Goal: Task Accomplishment & Management: Use online tool/utility

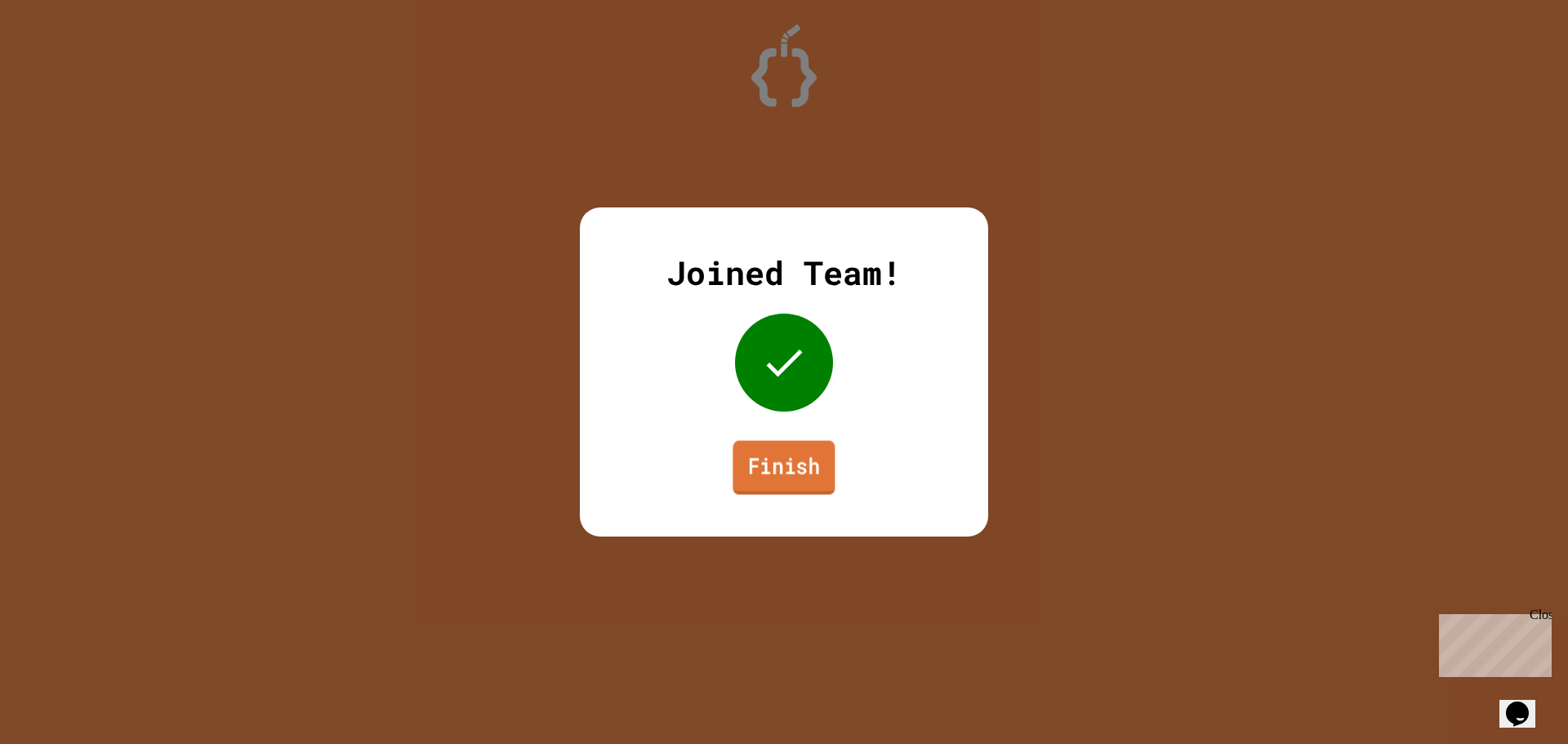
click at [813, 483] on link "Finish" at bounding box center [784, 468] width 102 height 54
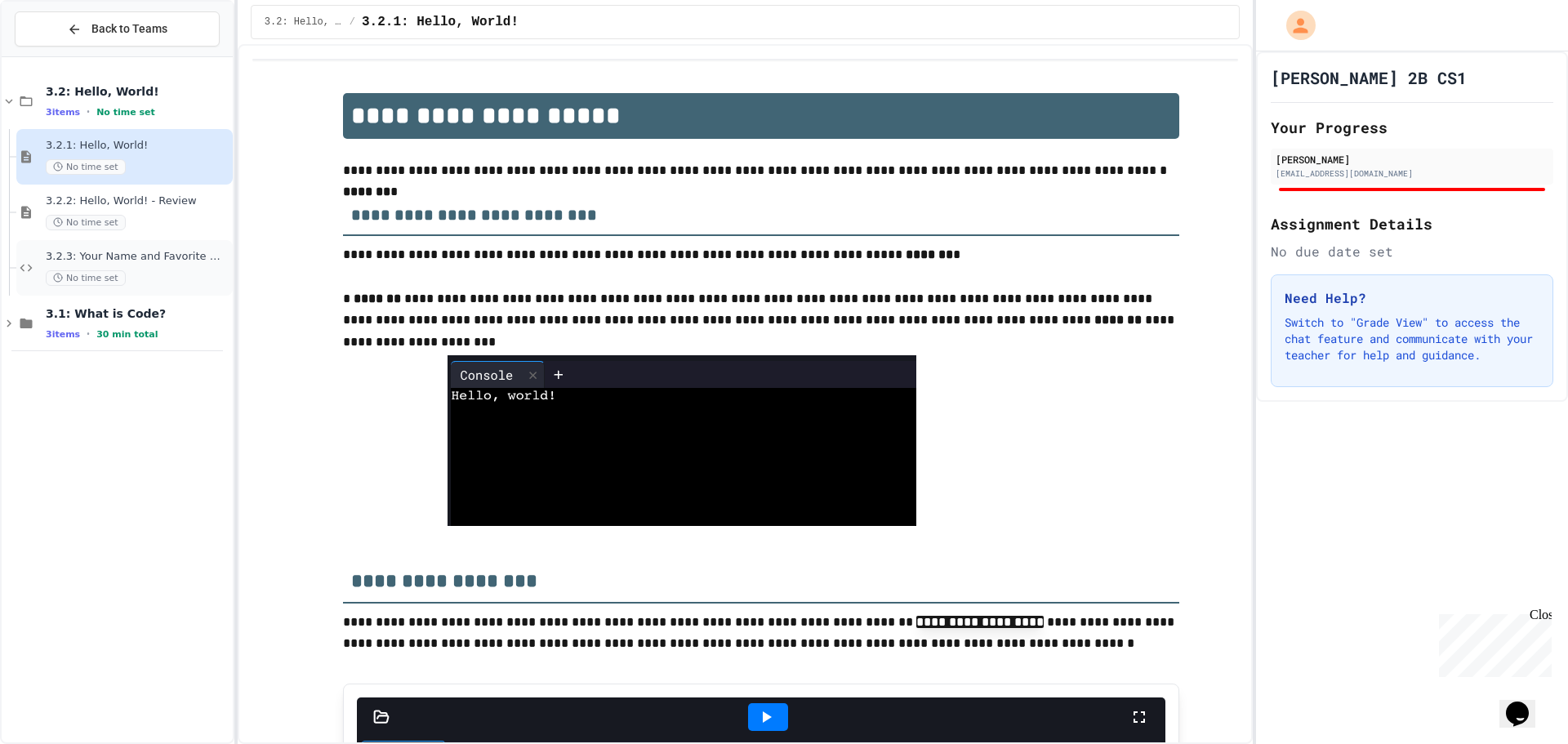
click at [157, 265] on div "3.2.3: Your Name and Favorite Movie No time set" at bounding box center [137, 268] width 183 height 36
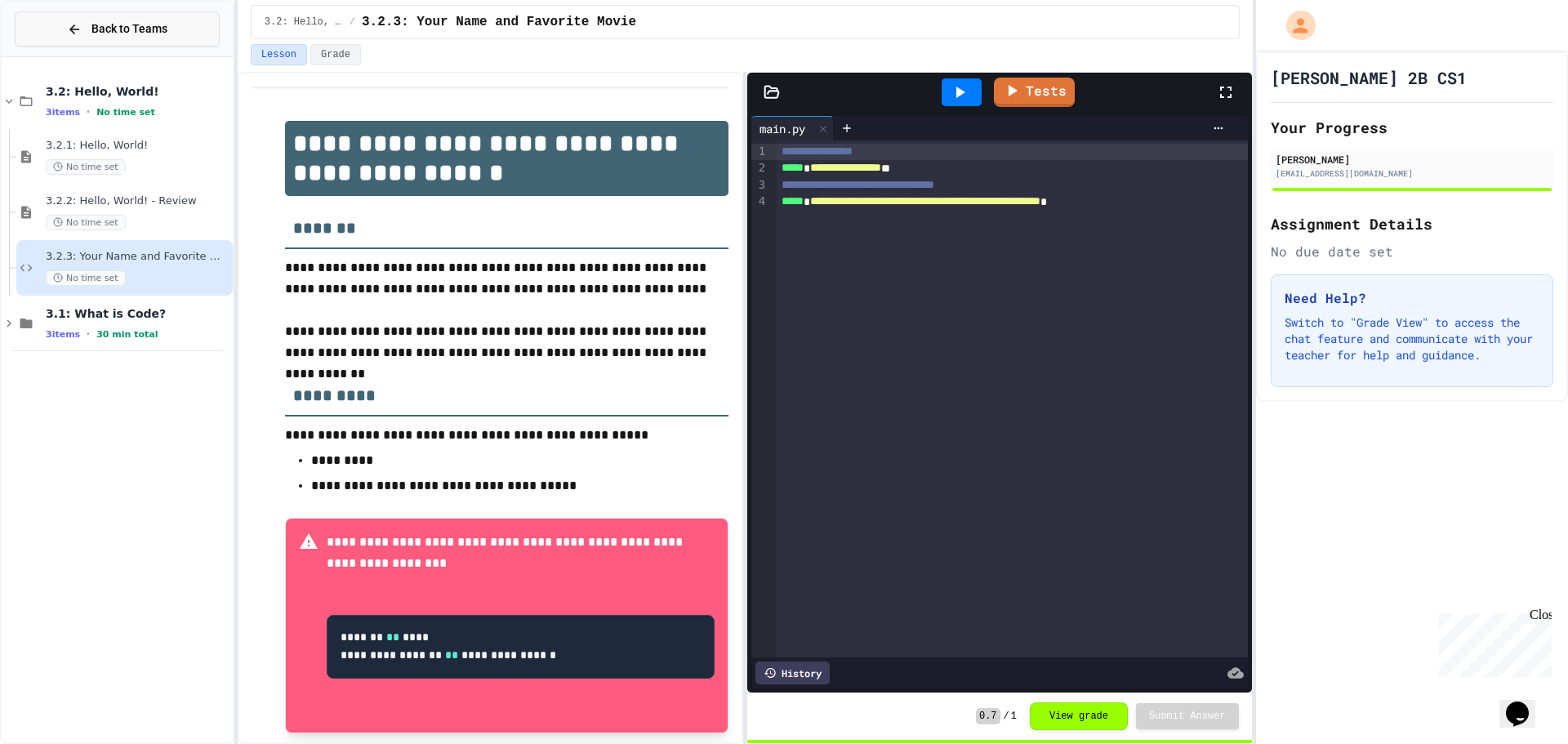
click at [78, 33] on icon at bounding box center [74, 29] width 15 height 15
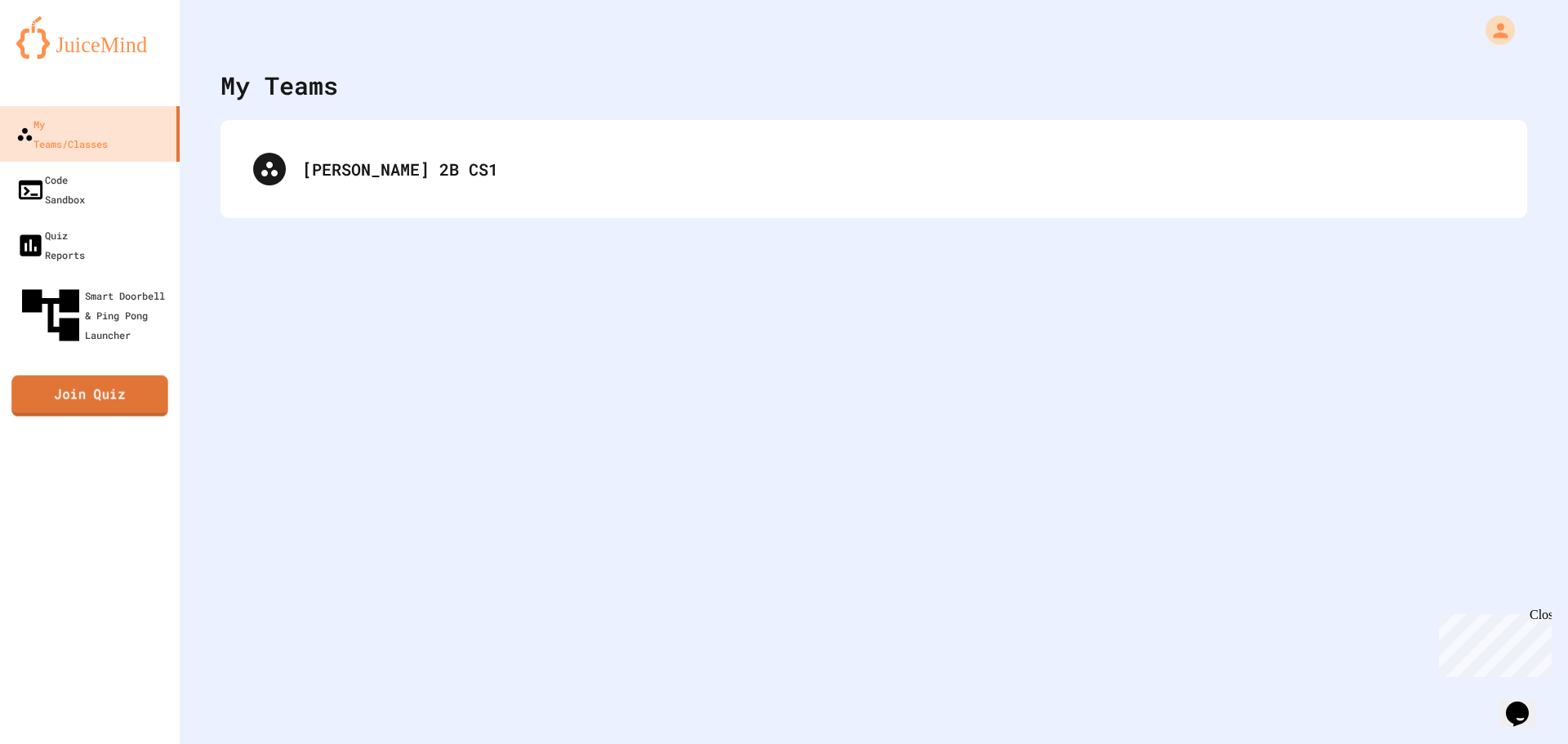
click at [116, 376] on link "Join Quiz" at bounding box center [90, 396] width 157 height 41
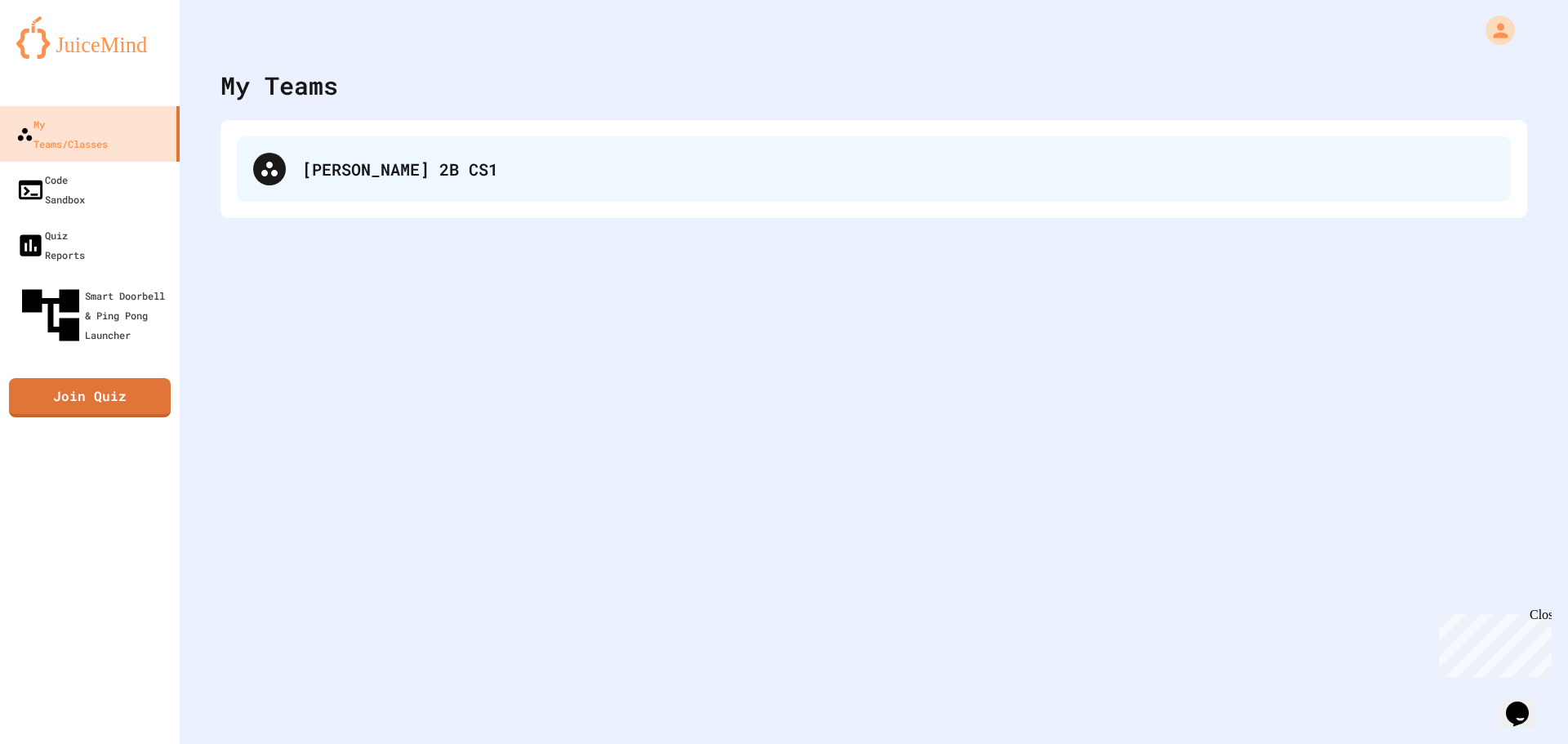
click at [301, 179] on div "Groves 2B CS1" at bounding box center [873, 169] width 1274 height 65
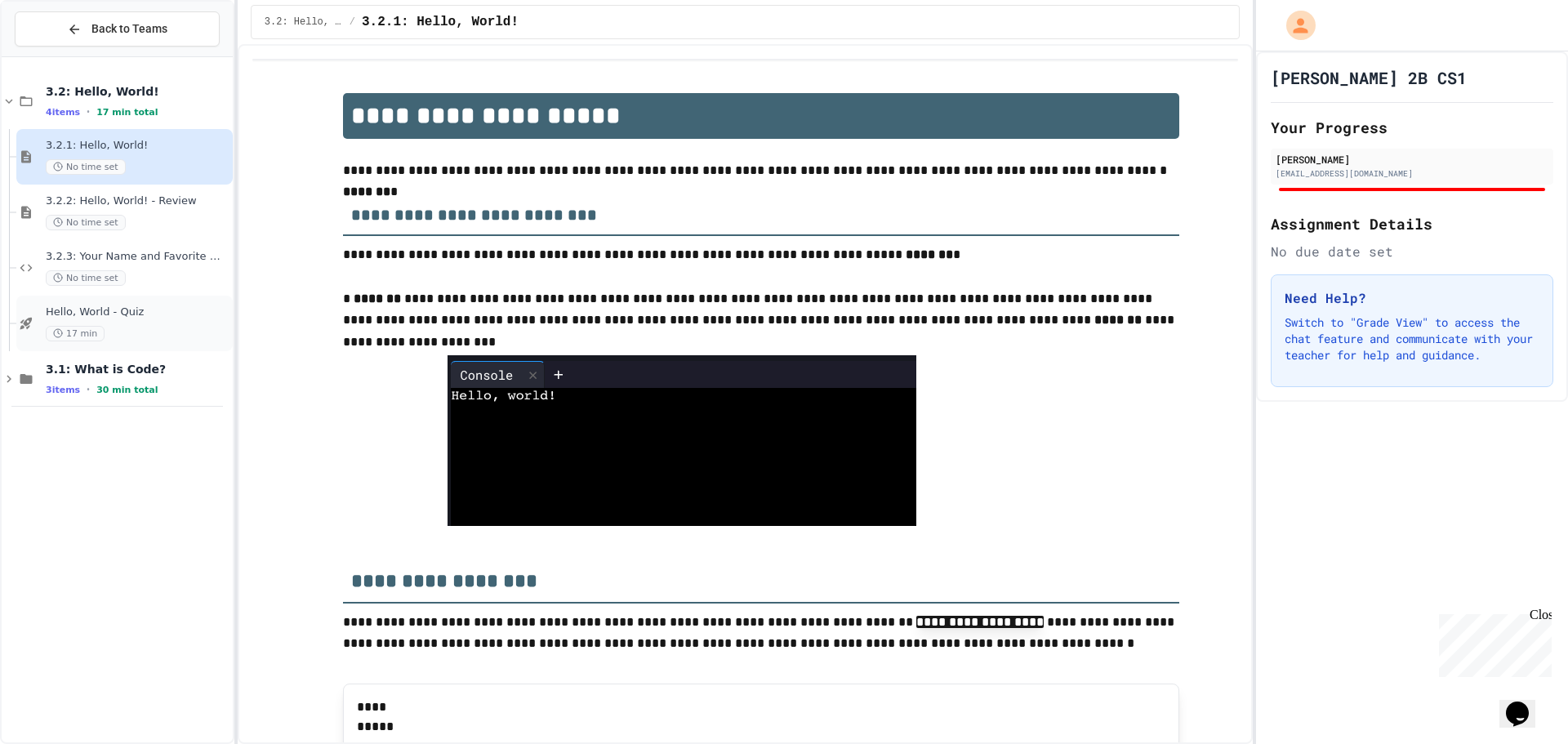
click at [161, 319] on span "Hello, World - Quiz" at bounding box center [137, 312] width 183 height 14
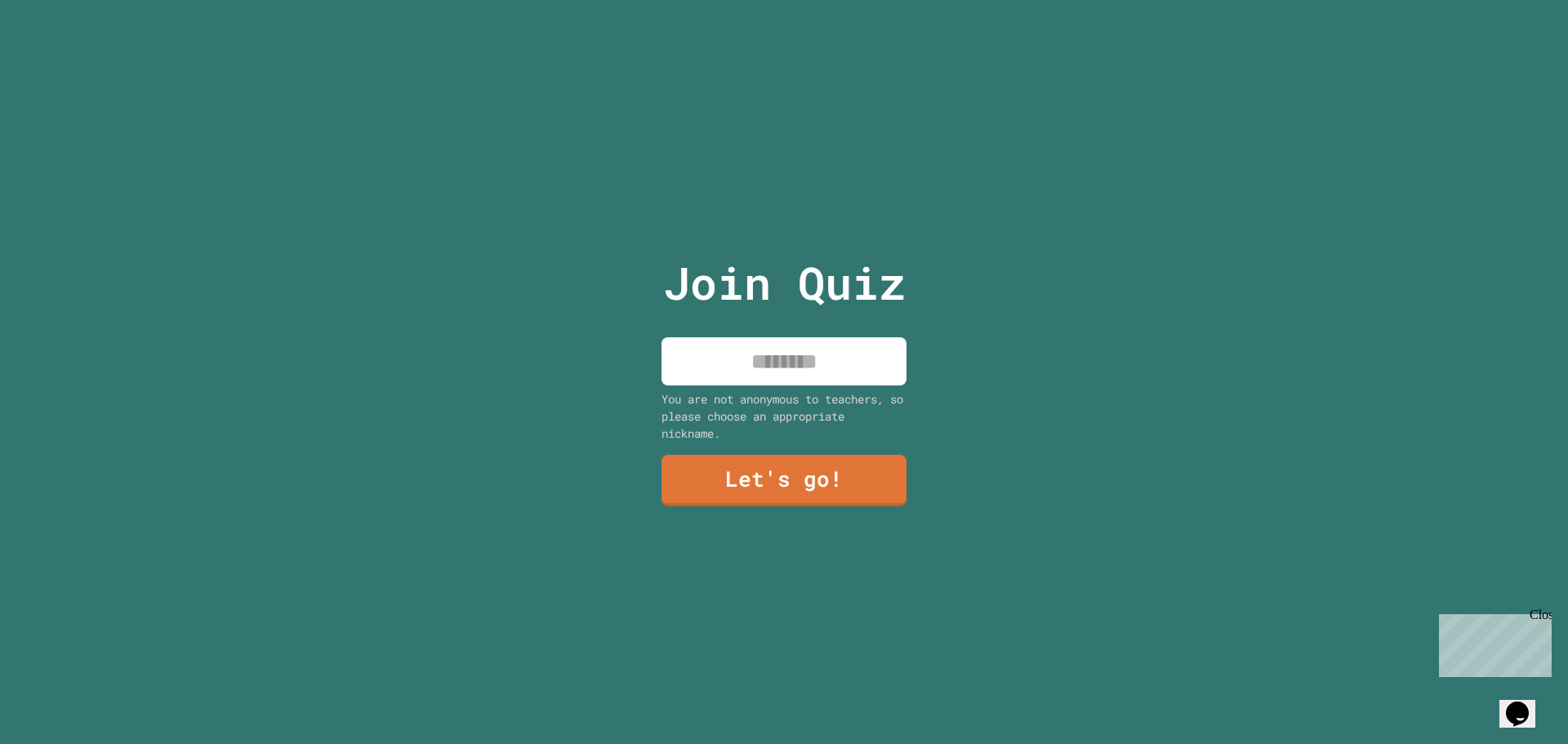
click at [783, 365] on input at bounding box center [784, 361] width 245 height 48
type input "**********"
click at [781, 487] on link "Let's go!" at bounding box center [784, 479] width 242 height 54
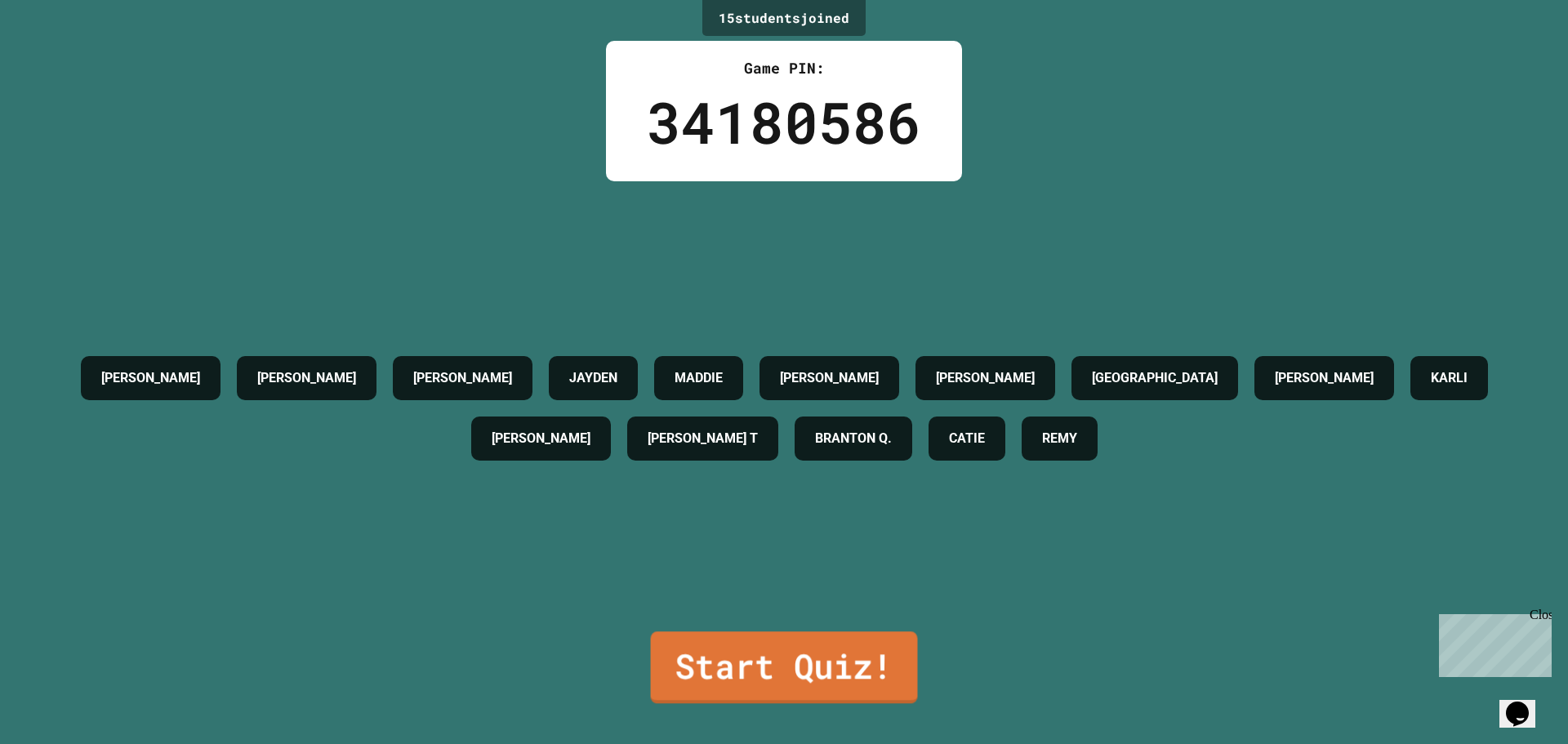
click at [767, 663] on link "Start Quiz!" at bounding box center [784, 667] width 267 height 72
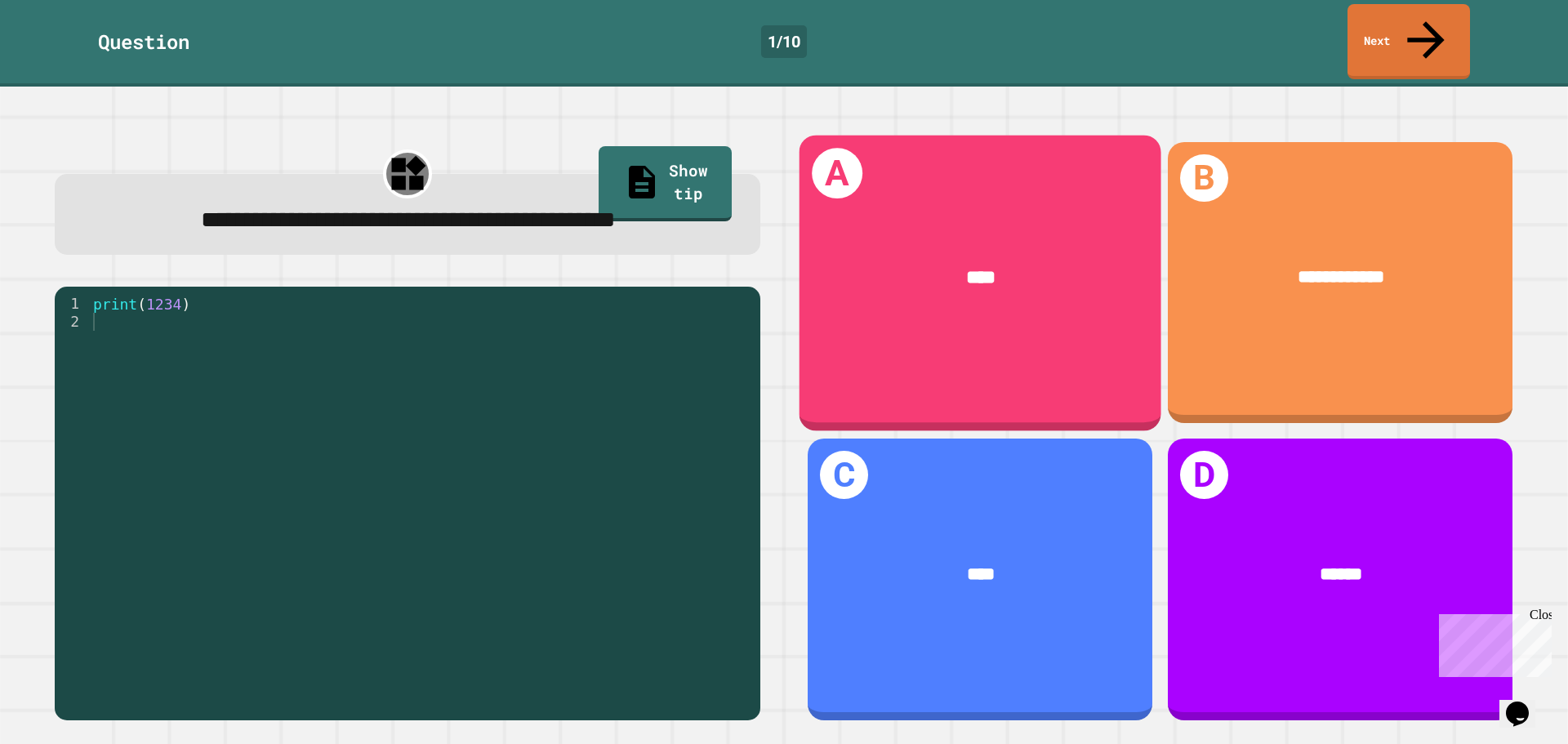
click at [928, 355] on div "A ****" at bounding box center [980, 283] width 361 height 296
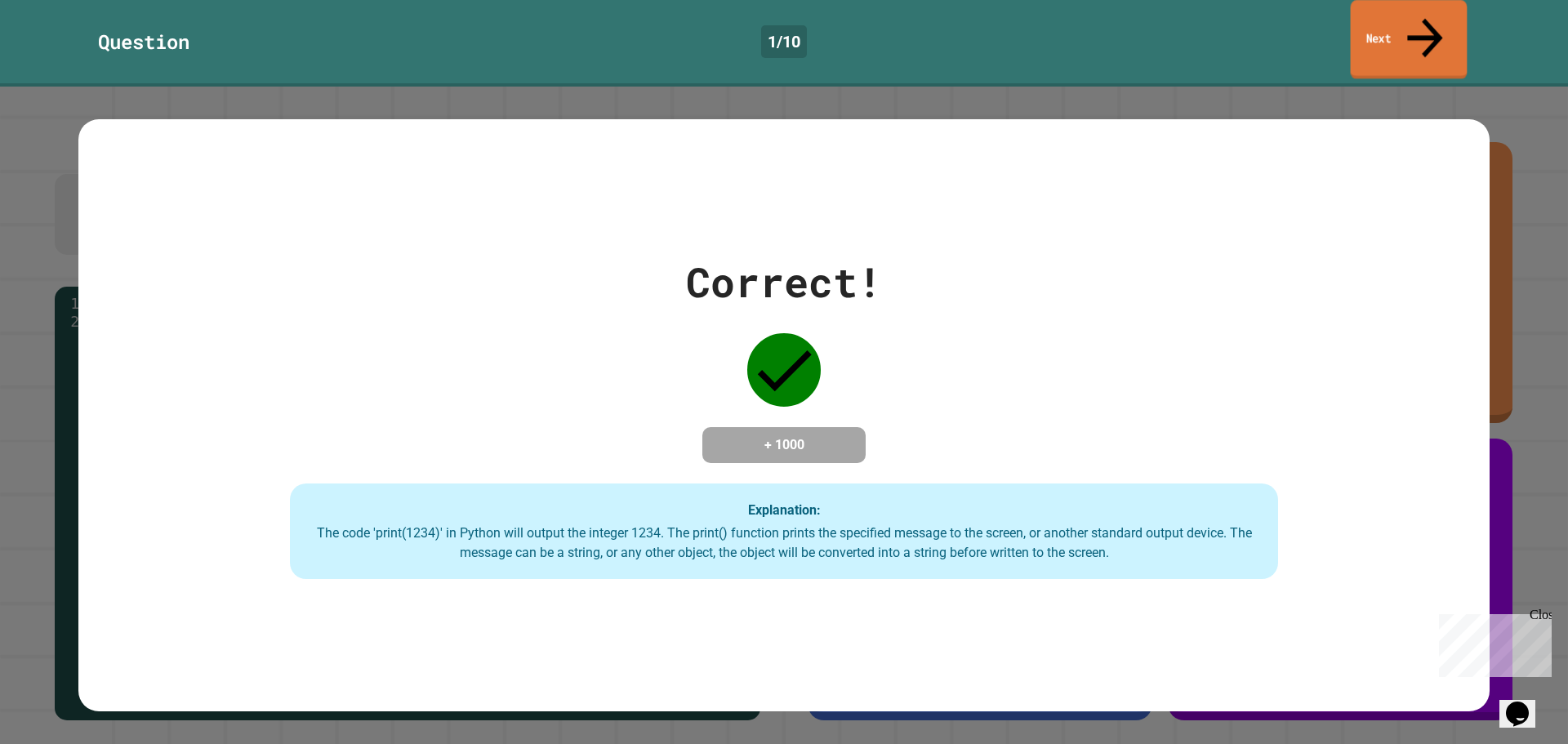
click at [1434, 29] on link "Next" at bounding box center [1409, 39] width 117 height 79
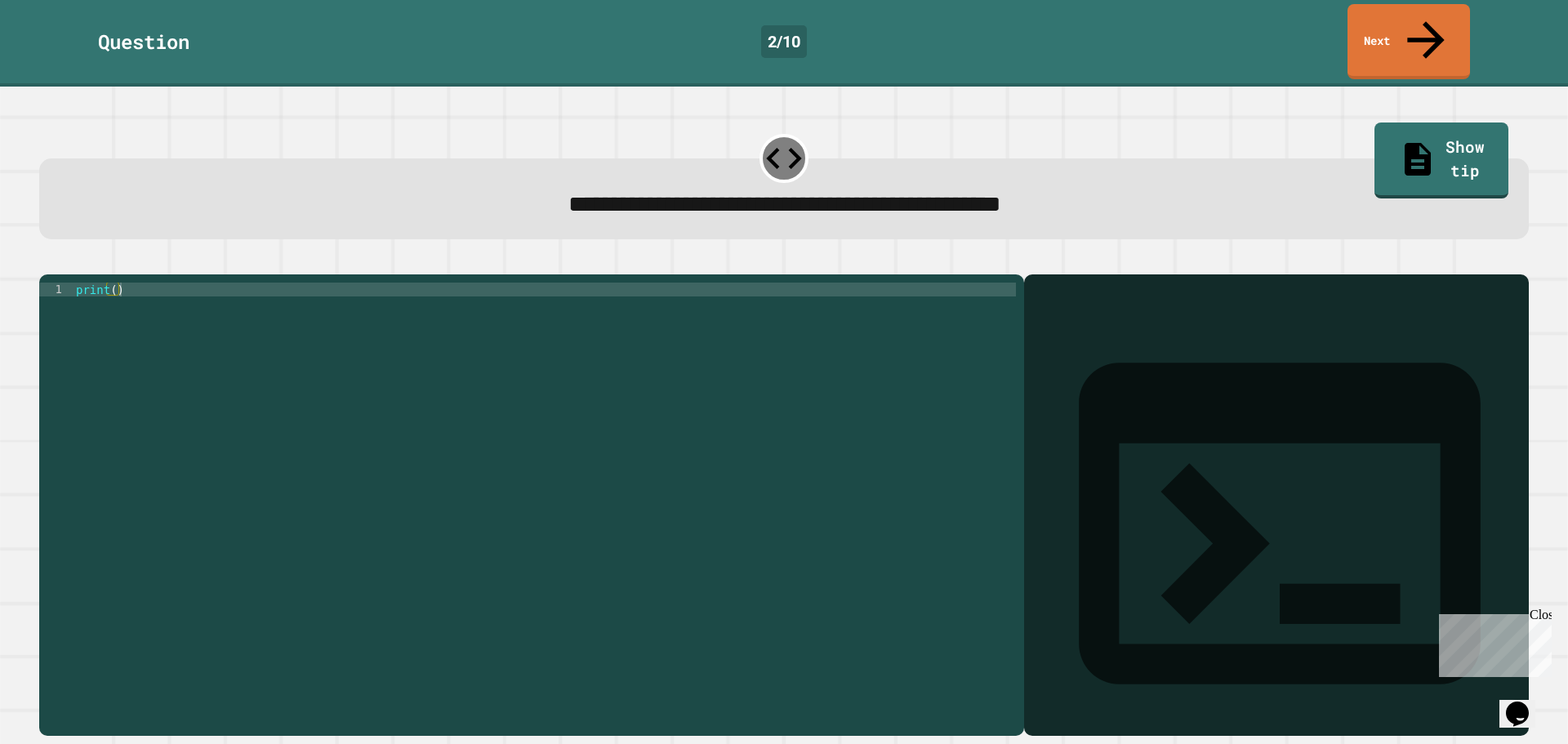
click at [111, 283] on div "print ( )" at bounding box center [544, 504] width 943 height 444
click at [683, 451] on div "print ( 9876543210 )" at bounding box center [544, 504] width 943 height 444
type textarea "**********"
click at [62, 265] on icon "button" at bounding box center [58, 271] width 9 height 12
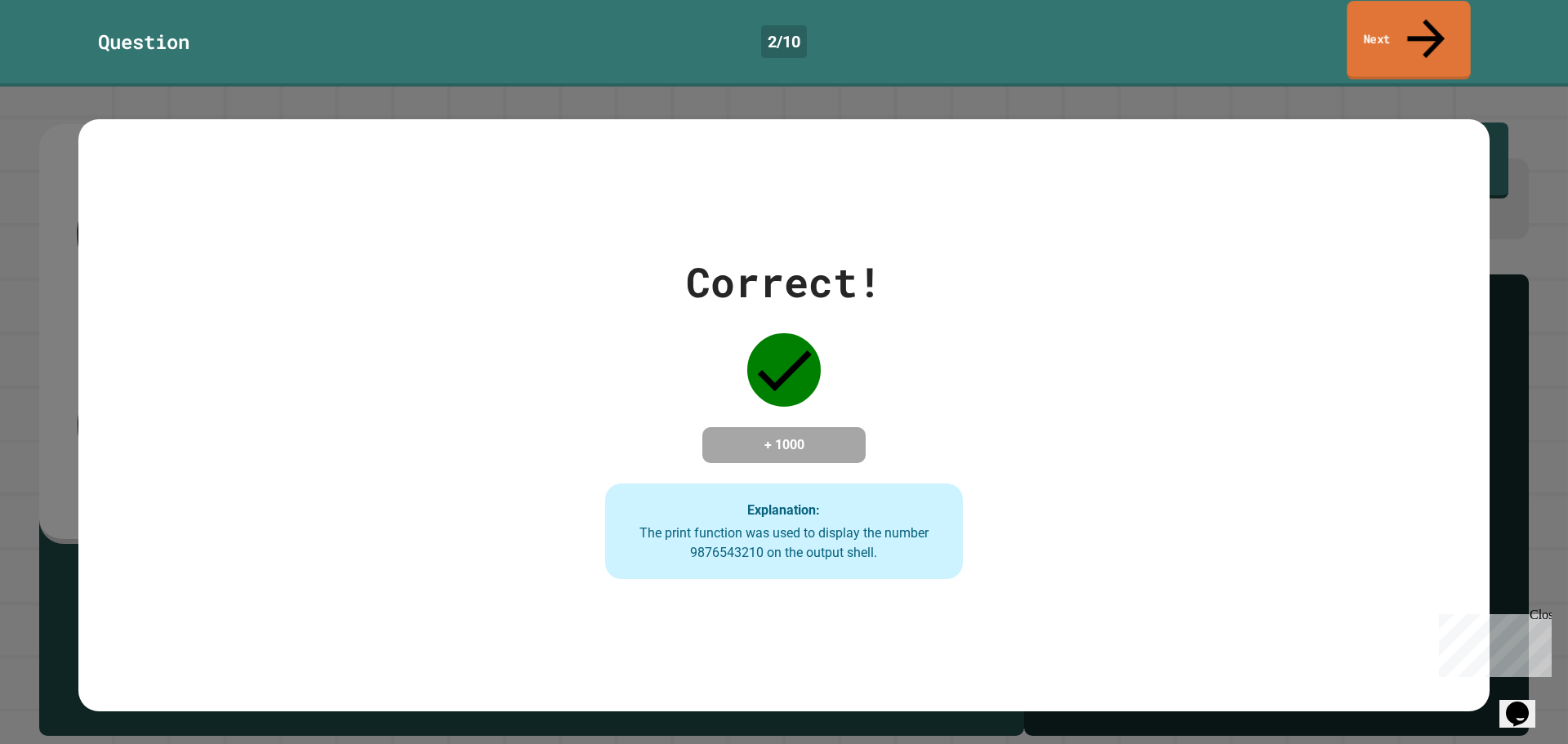
click at [1366, 24] on link "Next" at bounding box center [1408, 40] width 123 height 79
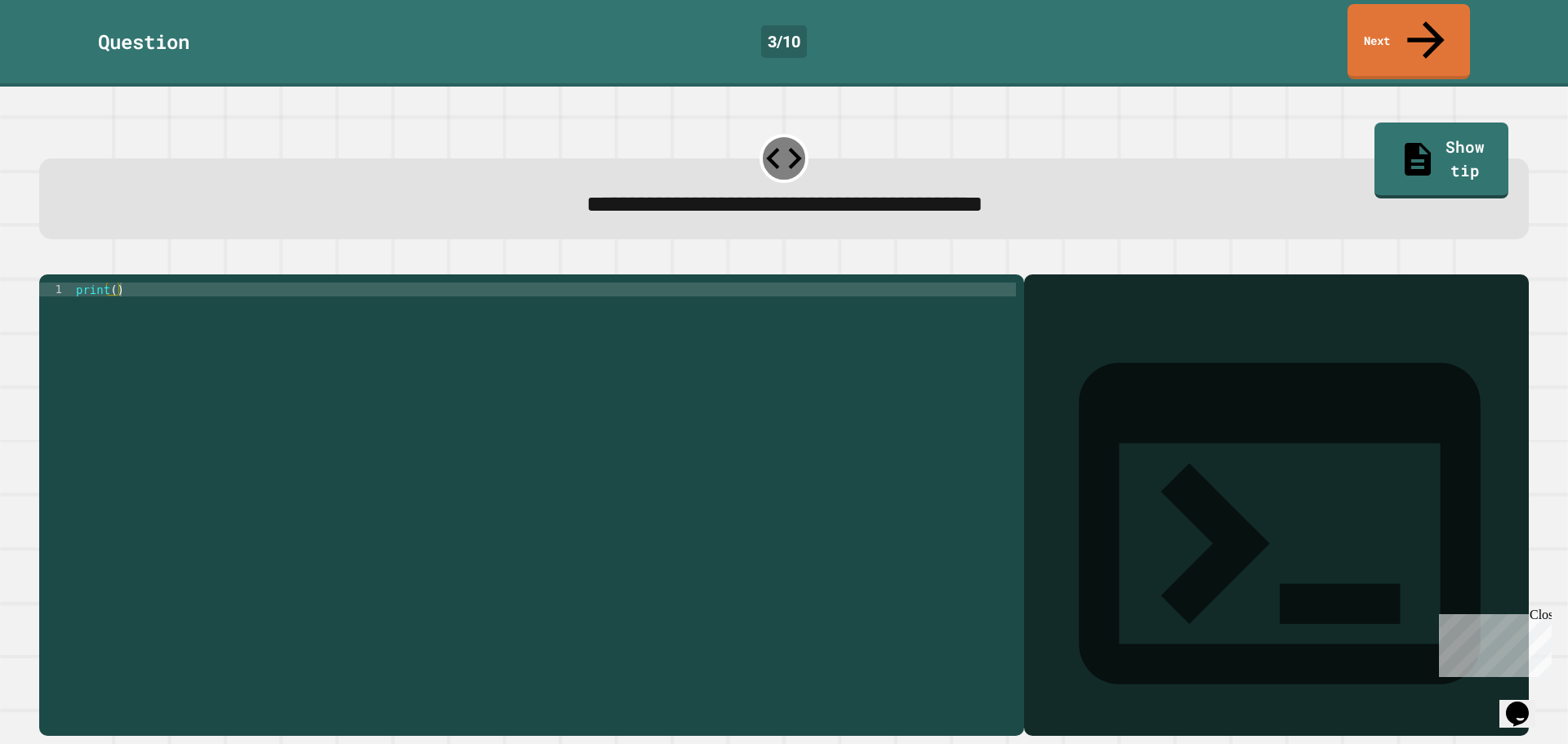
click at [113, 283] on div "print ( )" at bounding box center [544, 504] width 943 height 444
type textarea "**********"
click at [47, 262] on button "button" at bounding box center [47, 262] width 0 height 0
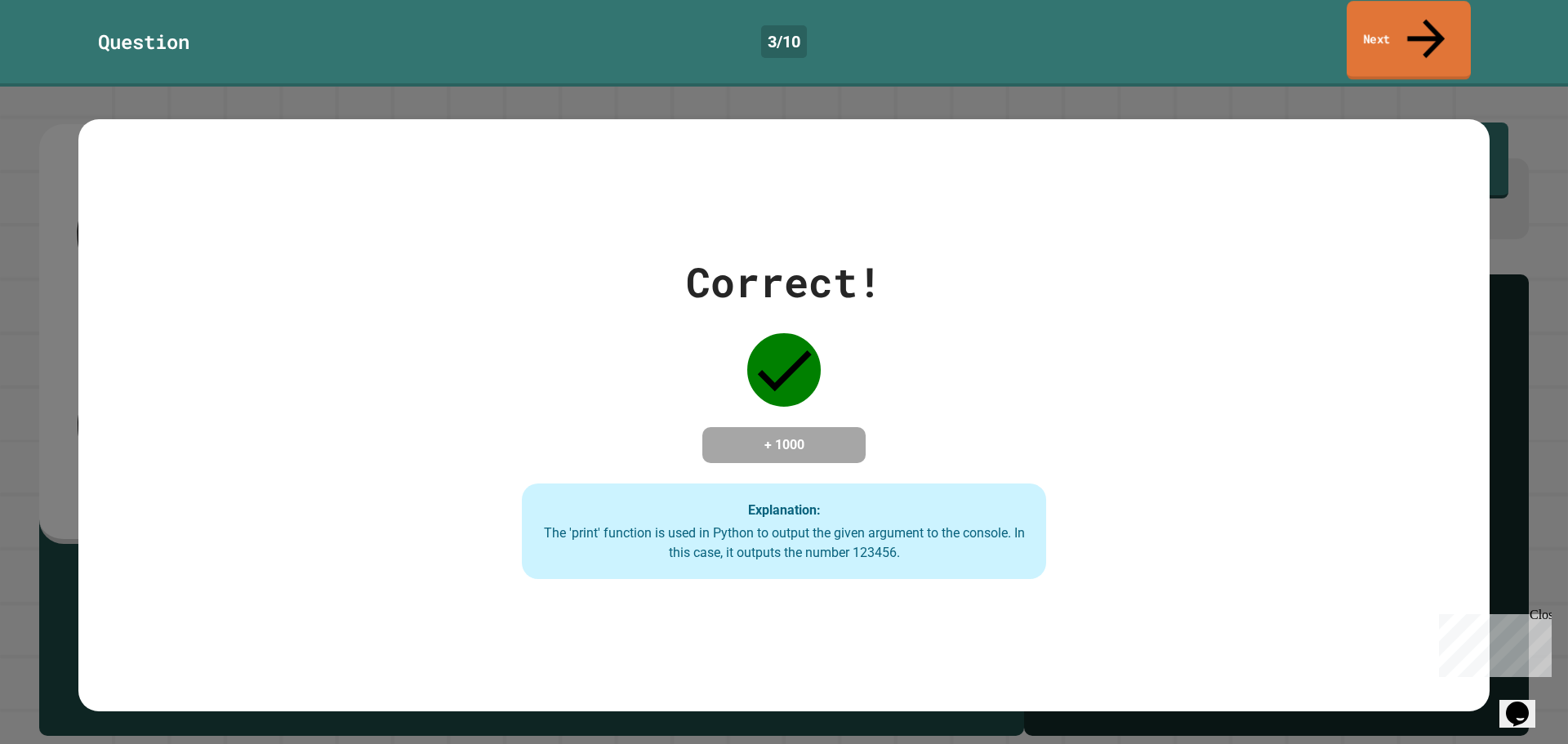
click at [1372, 25] on link "Next" at bounding box center [1408, 40] width 124 height 79
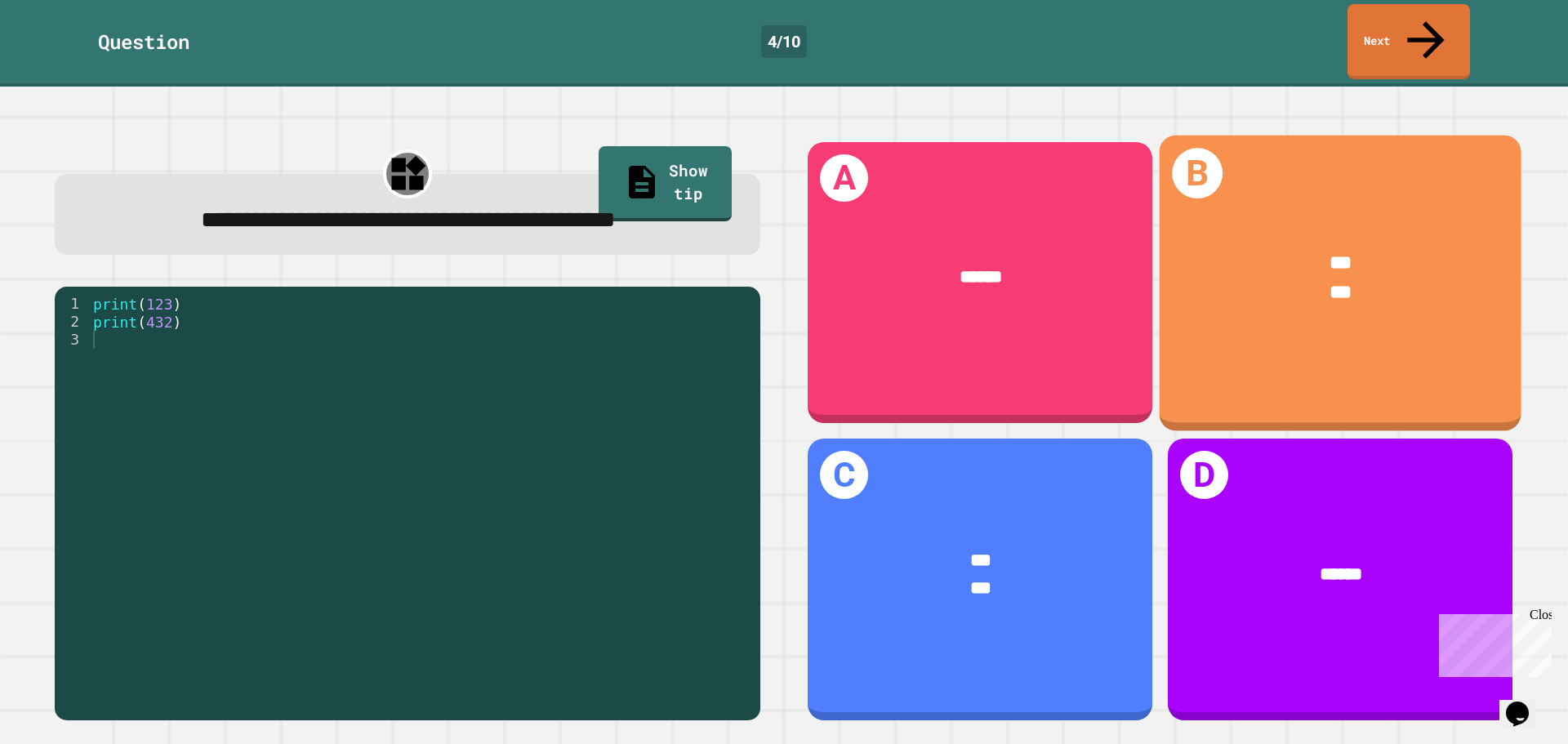
click at [1366, 249] on div "***" at bounding box center [1340, 263] width 285 height 29
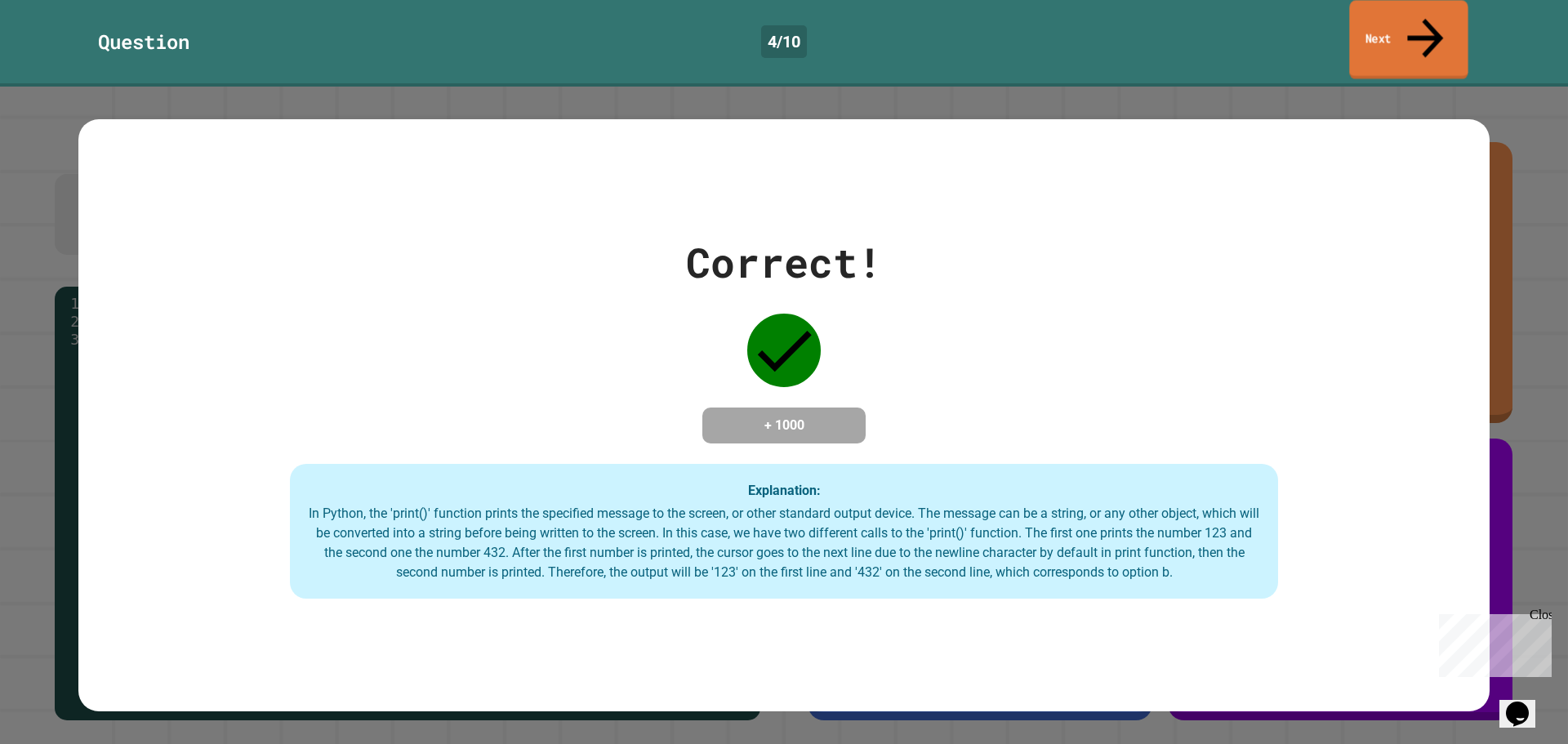
click at [1395, 18] on link "Next" at bounding box center [1408, 39] width 118 height 79
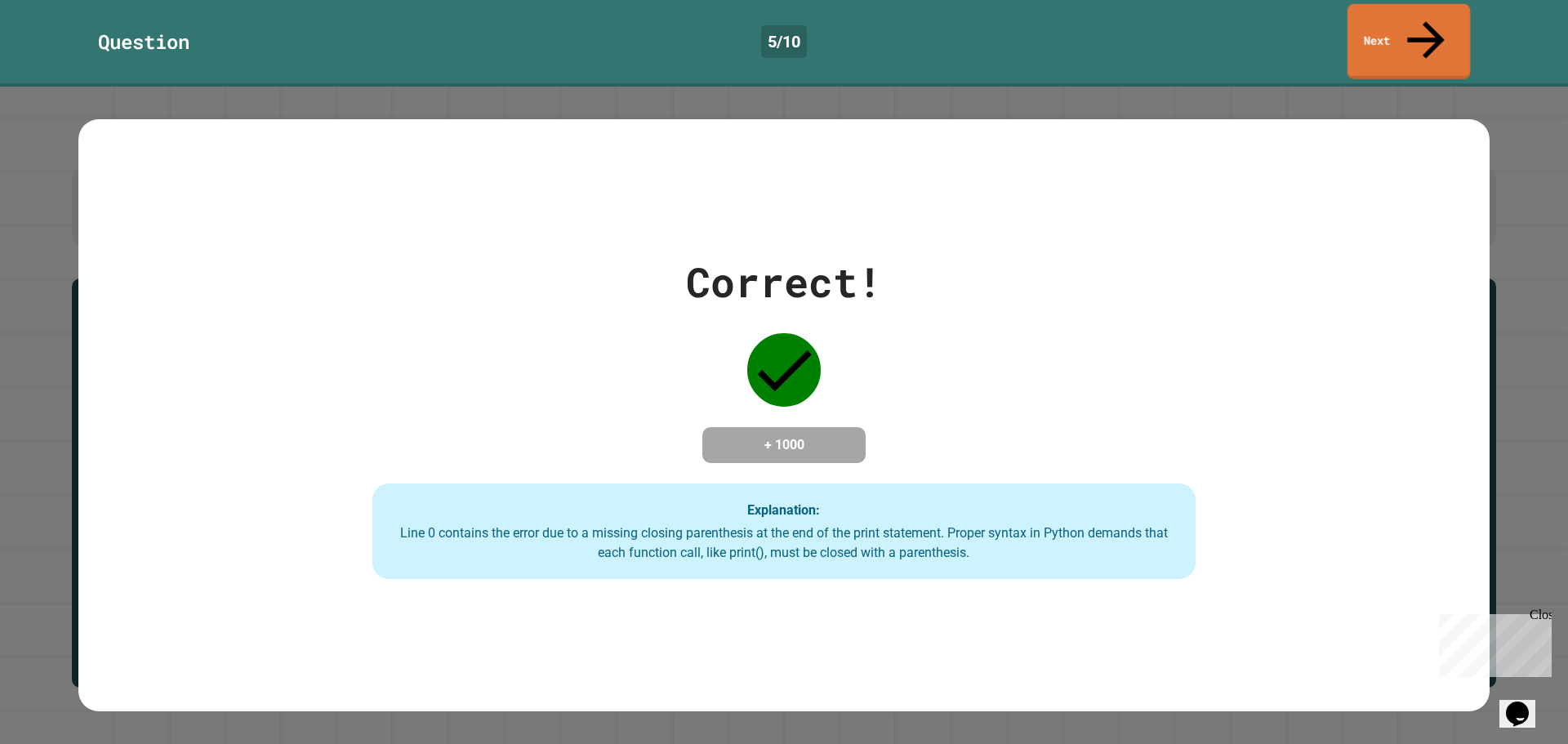
click at [1412, 28] on link "Next" at bounding box center [1408, 41] width 123 height 75
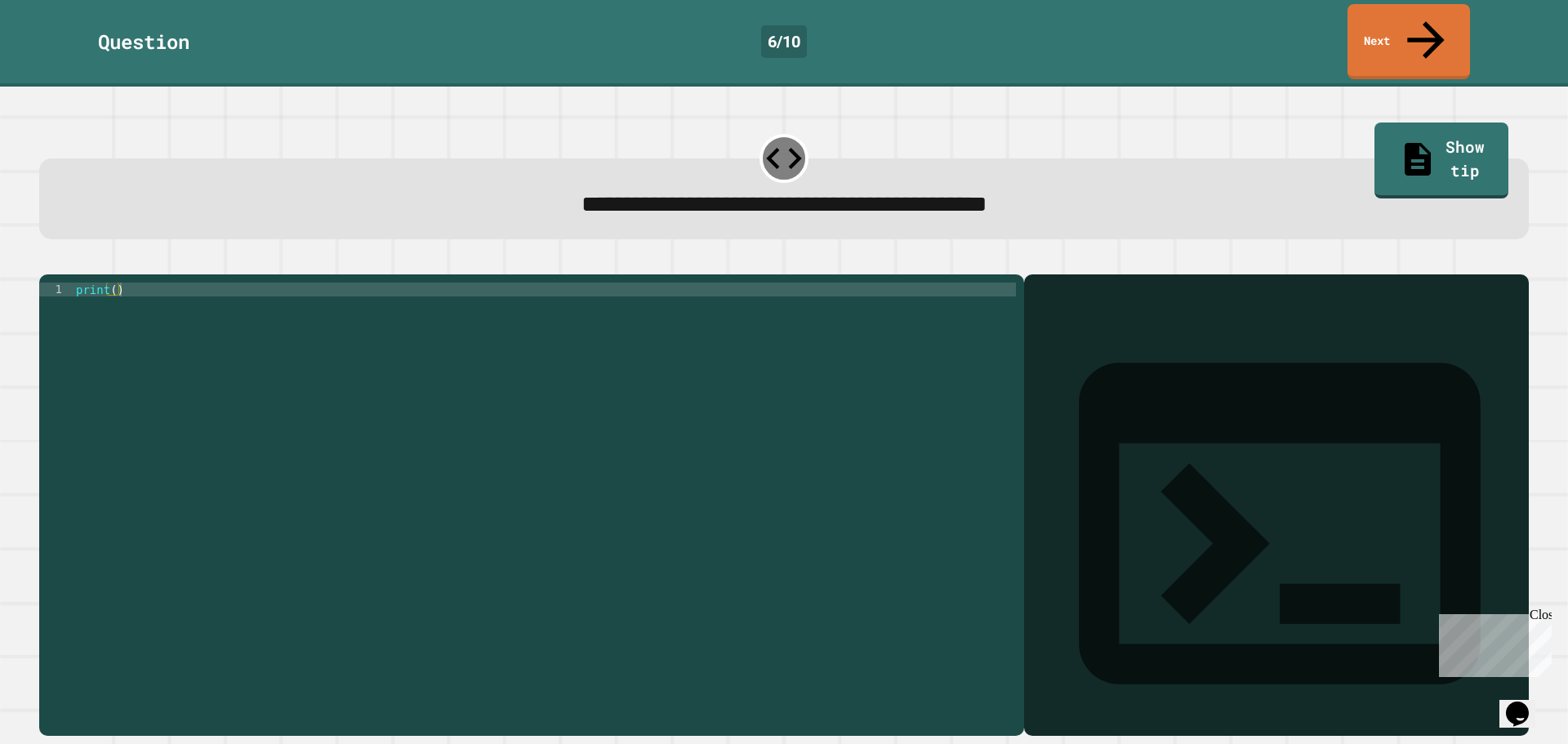
click at [110, 283] on div "print ( )" at bounding box center [544, 504] width 943 height 444
click at [111, 283] on div "print ( )" at bounding box center [544, 504] width 943 height 444
click at [47, 262] on icon "button" at bounding box center [47, 262] width 0 height 0
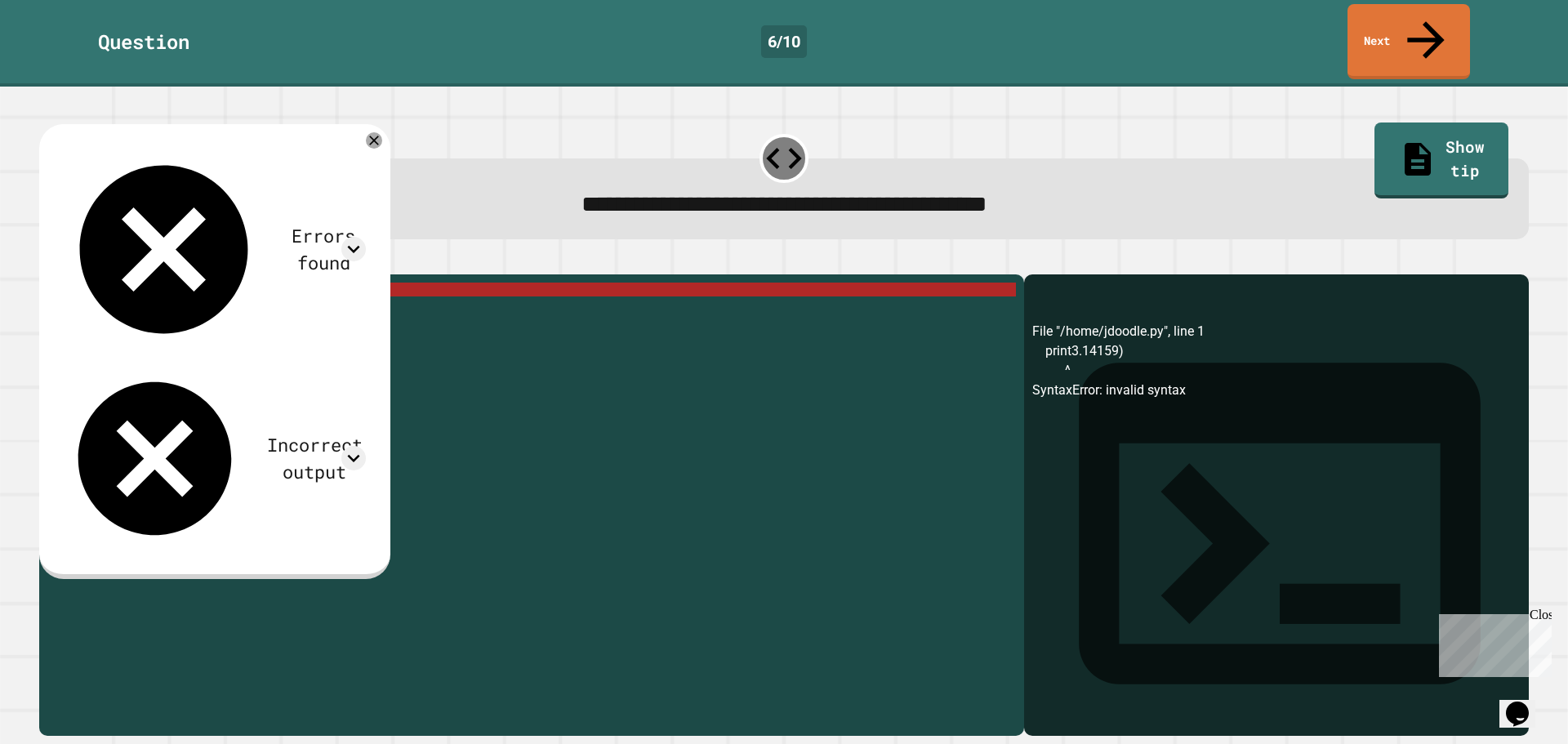
click at [118, 283] on div "print3 .14159 )" at bounding box center [544, 504] width 943 height 444
click at [107, 283] on div "print3 .14159 )" at bounding box center [544, 504] width 943 height 444
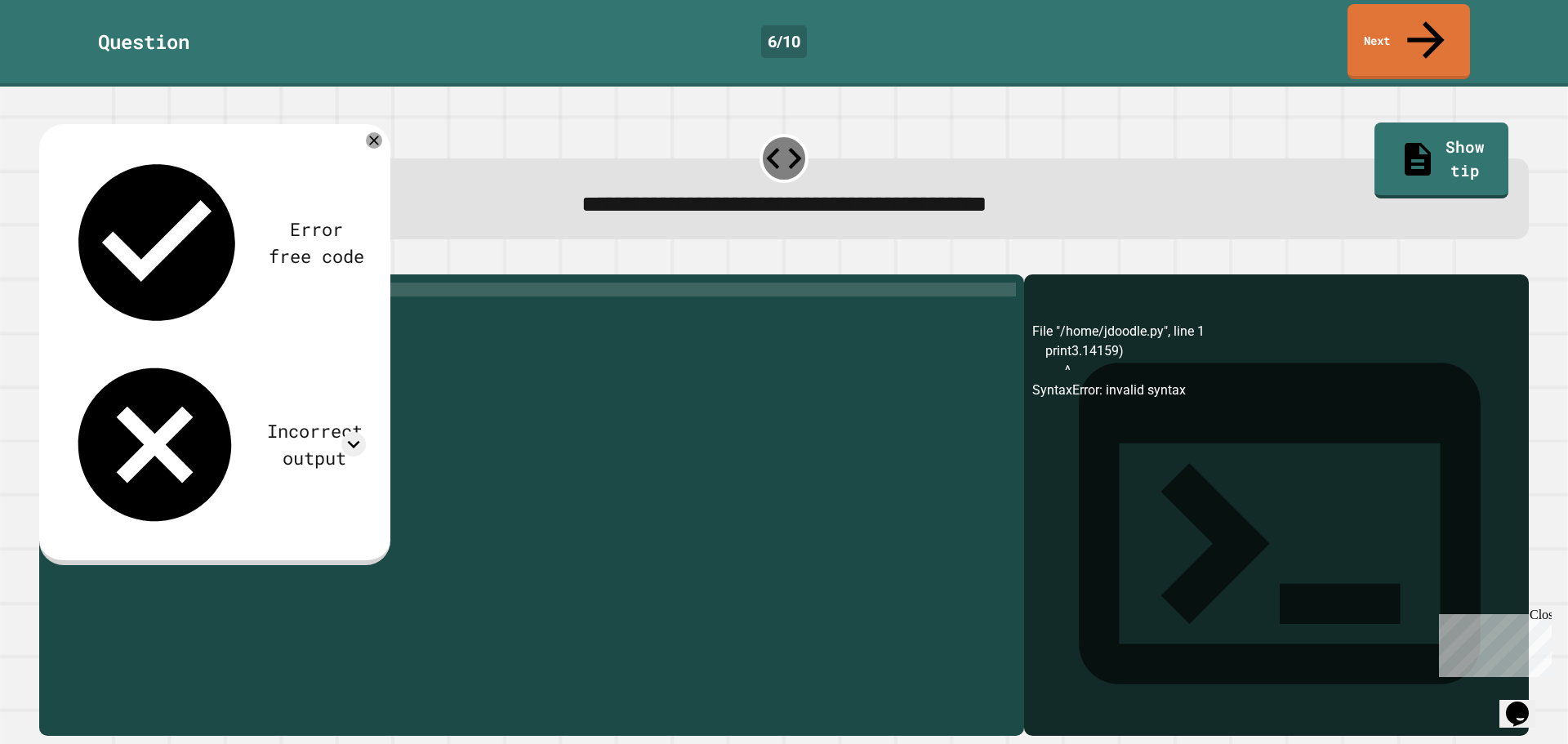
type textarea "**********"
click at [63, 265] on icon "button" at bounding box center [58, 271] width 9 height 12
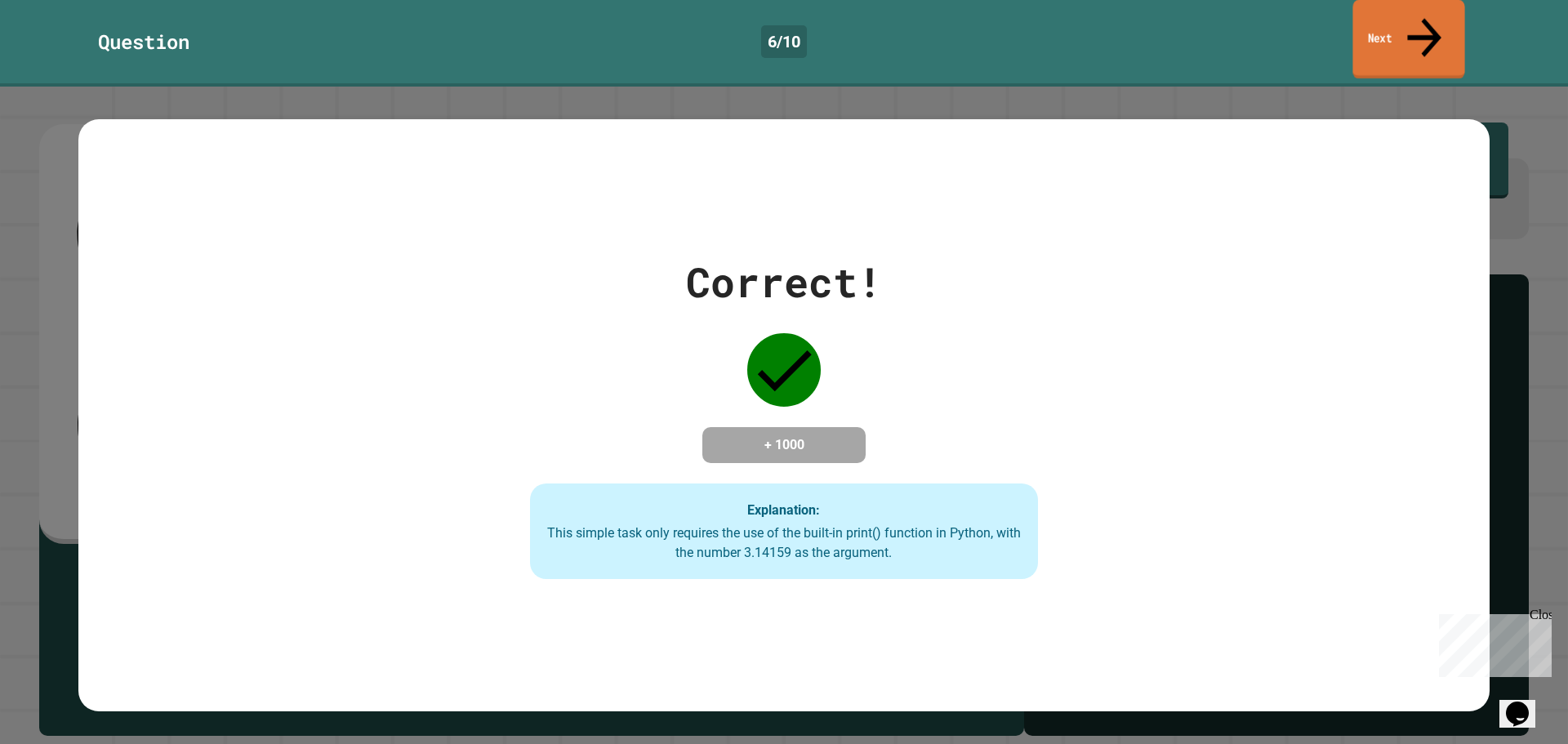
click at [1380, 15] on link "Next" at bounding box center [1407, 39] width 112 height 79
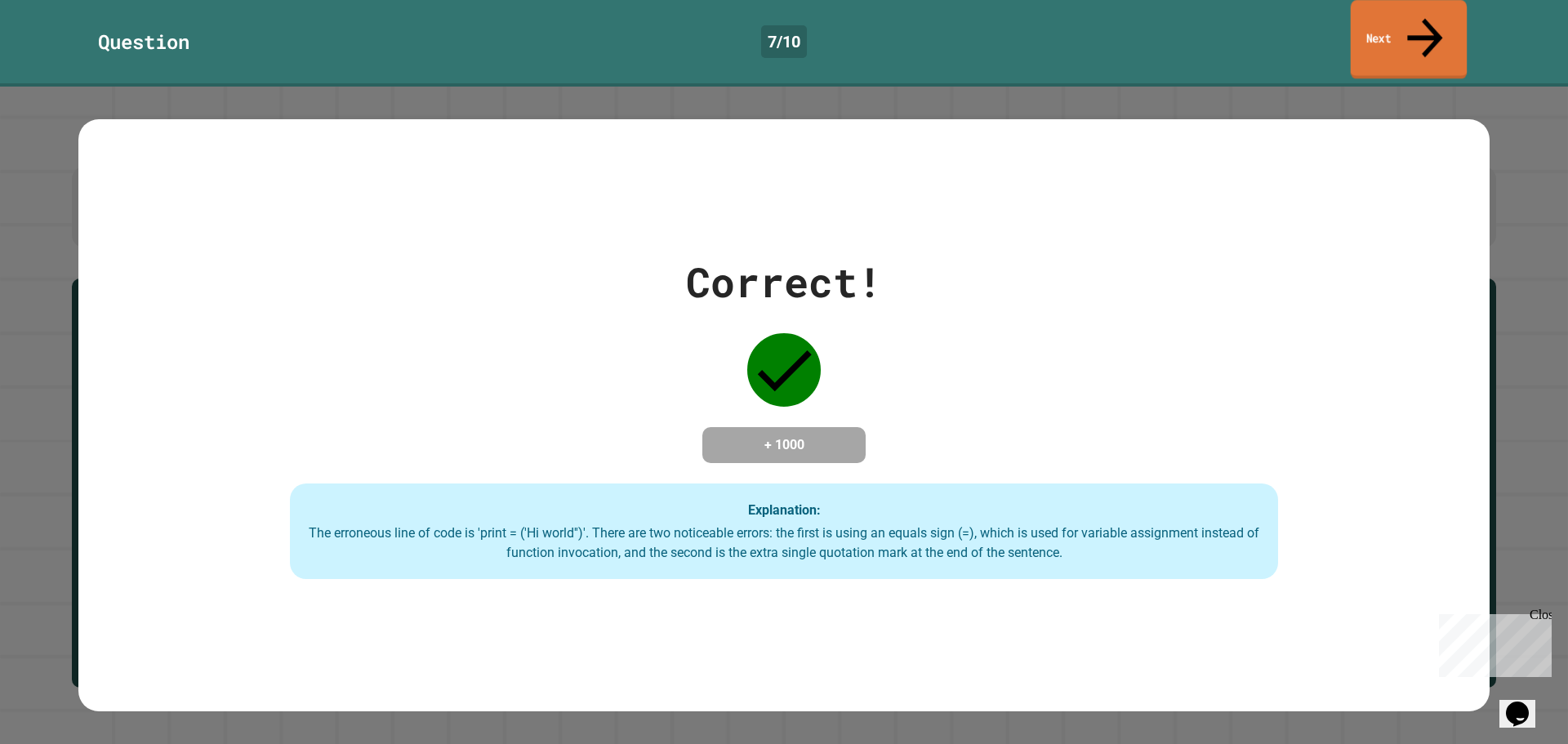
click at [1395, 7] on link "Next" at bounding box center [1409, 39] width 117 height 79
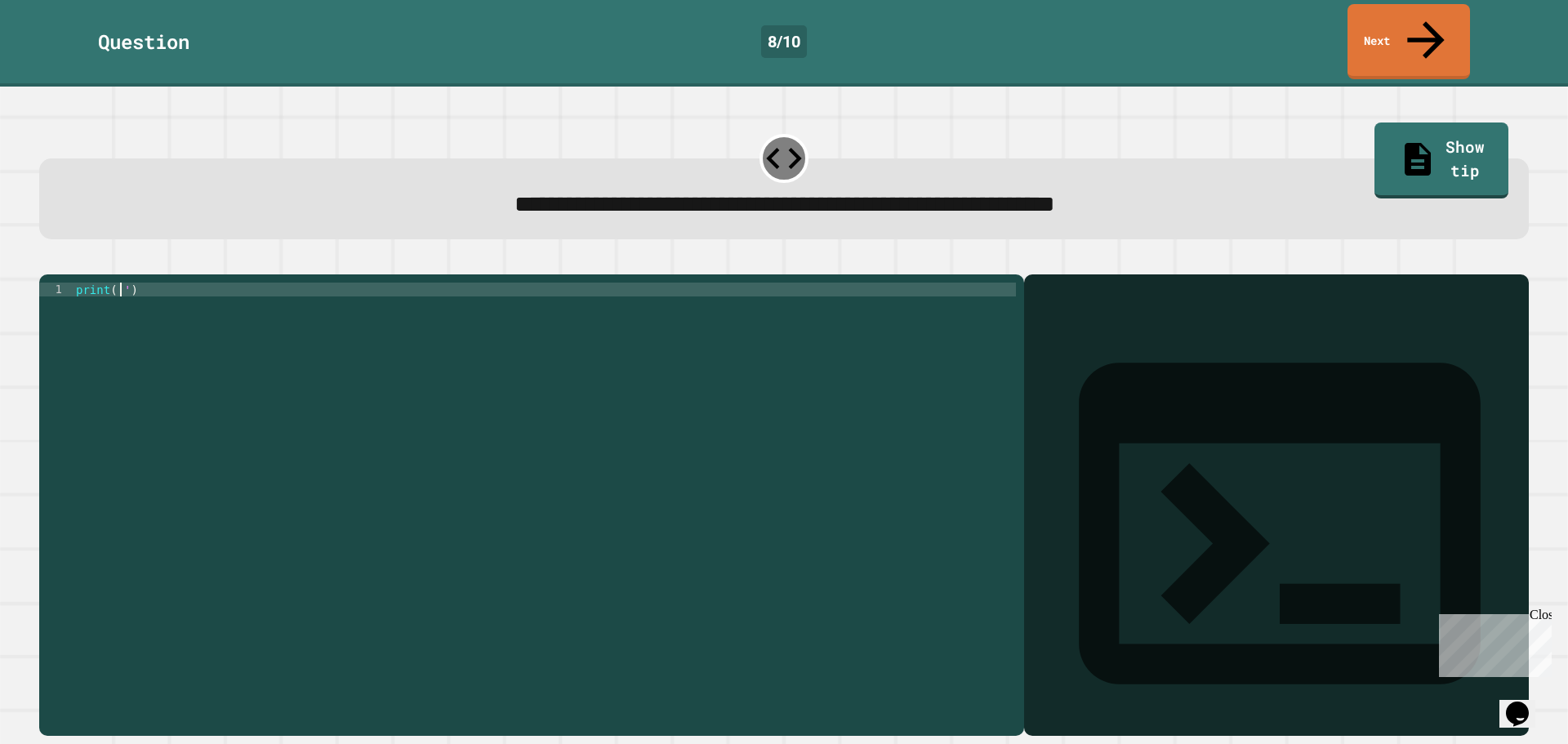
click at [118, 283] on div "print ( '' )" at bounding box center [544, 504] width 943 height 444
click at [47, 262] on icon "button" at bounding box center [47, 262] width 0 height 0
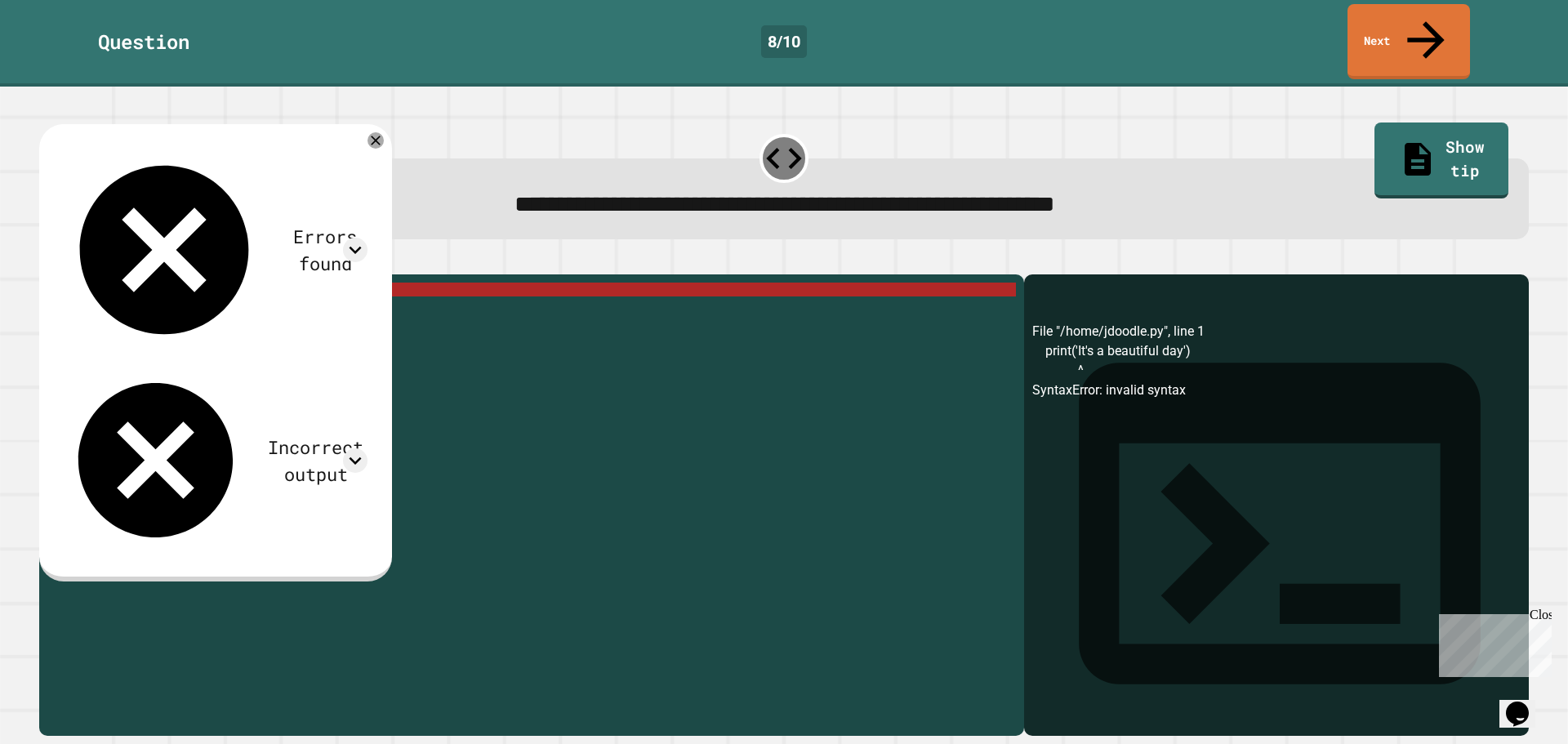
click at [136, 283] on div "print ( 'It' s a beautiful day ')" at bounding box center [544, 504] width 943 height 444
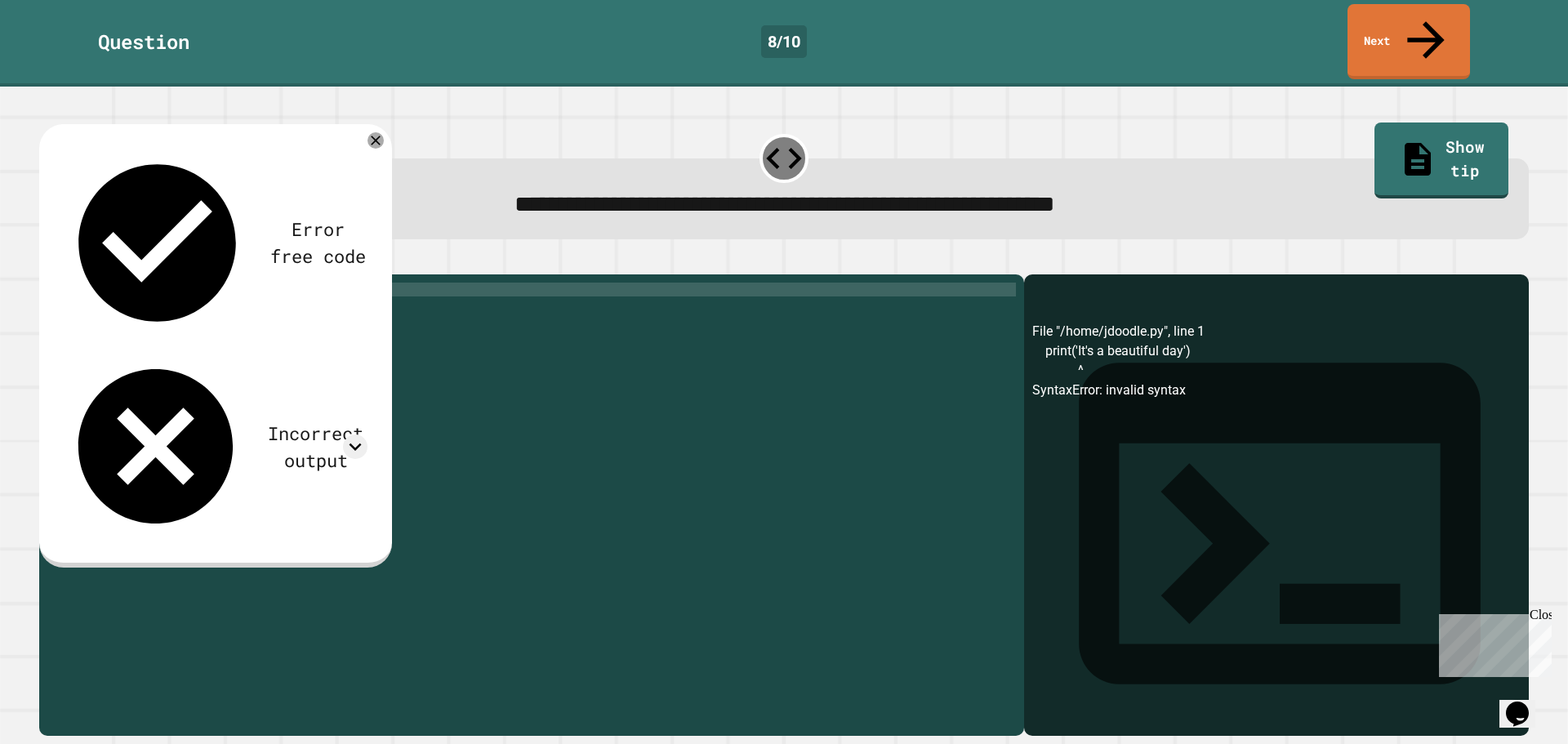
click at [47, 262] on icon "button" at bounding box center [47, 262] width 0 height 0
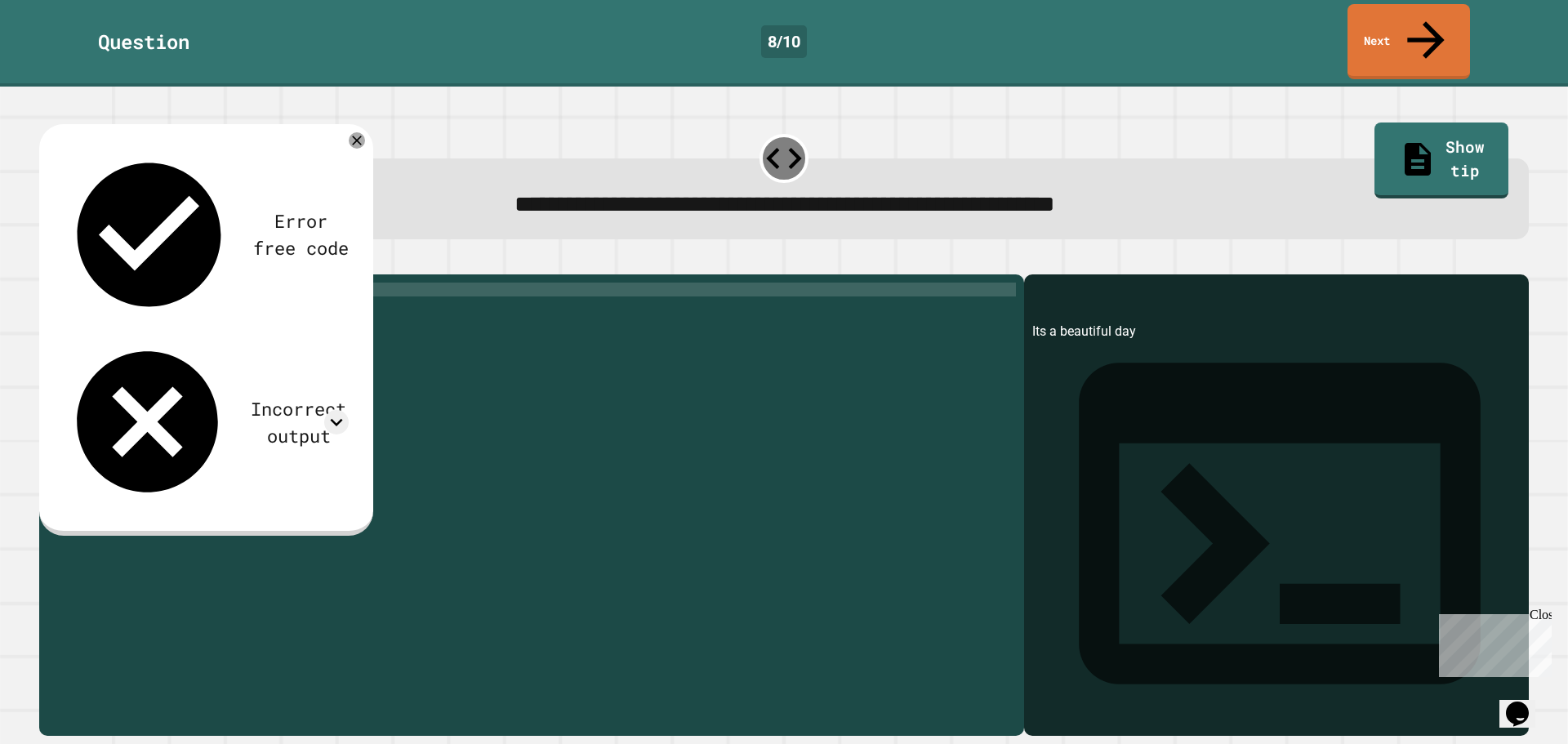
click at [132, 283] on div "print ( 'Its a beautiful day' )" at bounding box center [544, 504] width 943 height 444
click at [47, 262] on icon "button" at bounding box center [47, 262] width 0 height 0
drag, startPoint x: 1382, startPoint y: 113, endPoint x: 1357, endPoint y: 132, distance: 31.4
click at [1380, 120] on link "Show tip" at bounding box center [1441, 159] width 134 height 79
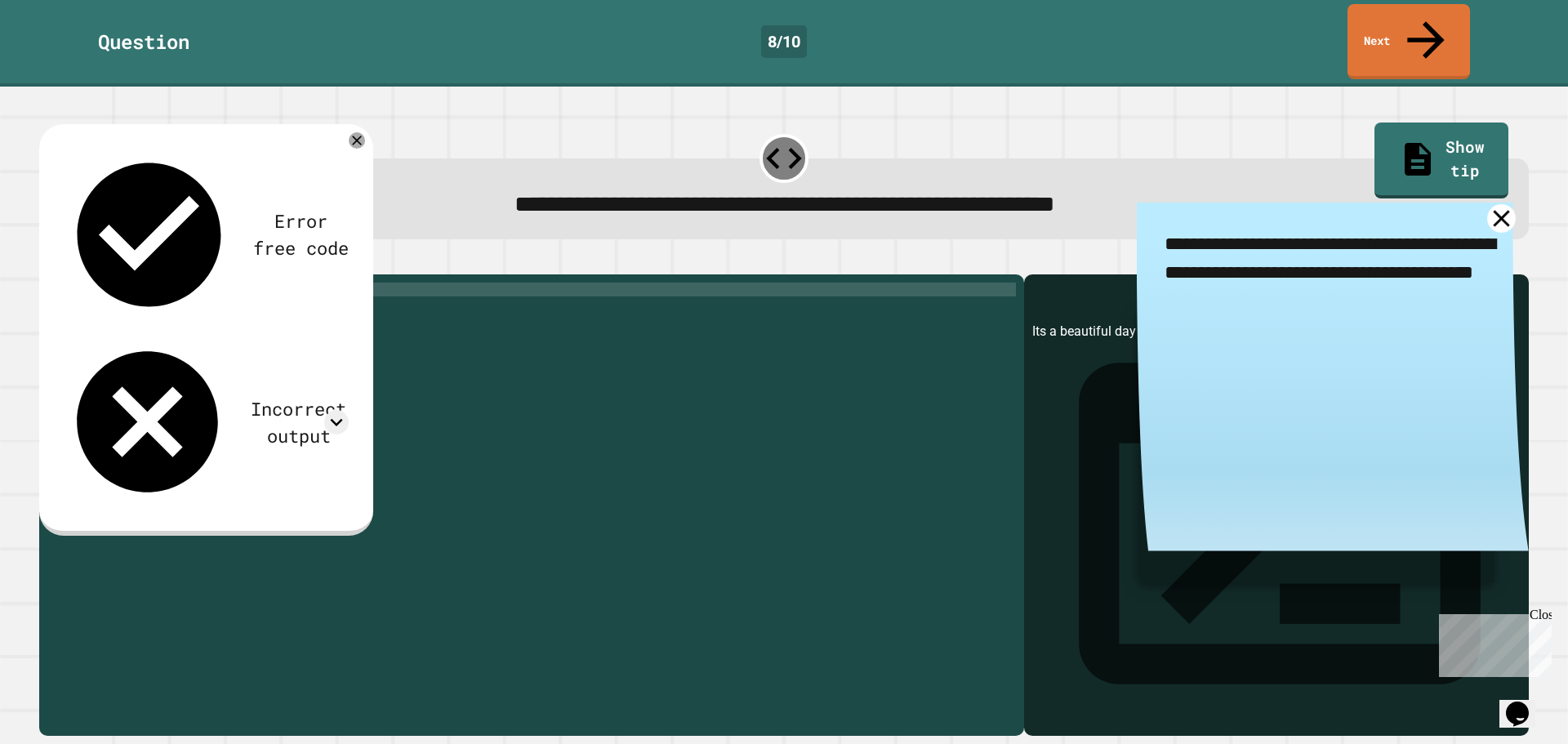
click at [1487, 204] on icon at bounding box center [1501, 218] width 28 height 28
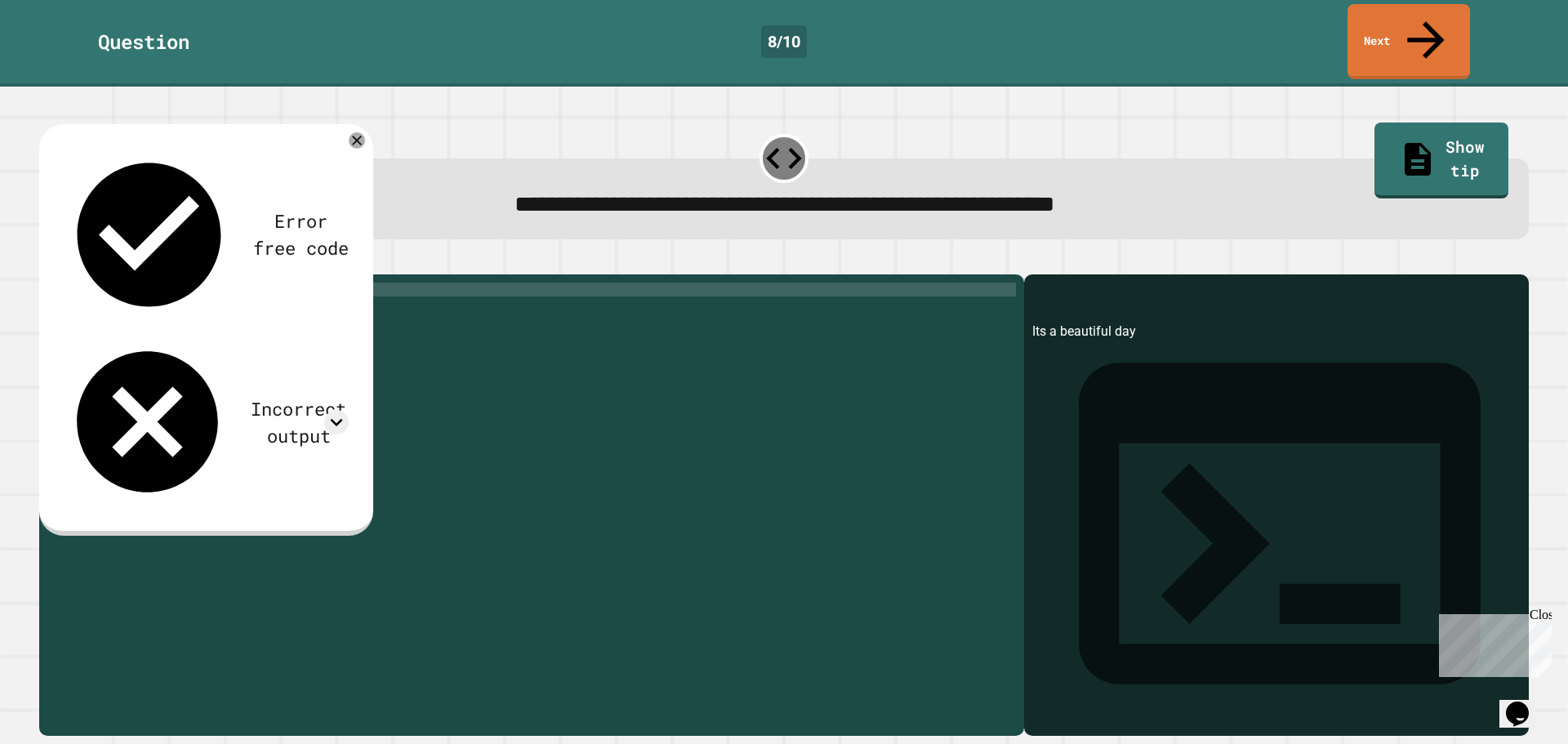
click at [130, 283] on div "print ( 'Its a beautiful day' )" at bounding box center [544, 504] width 943 height 444
click at [47, 262] on icon "button" at bounding box center [47, 262] width 0 height 0
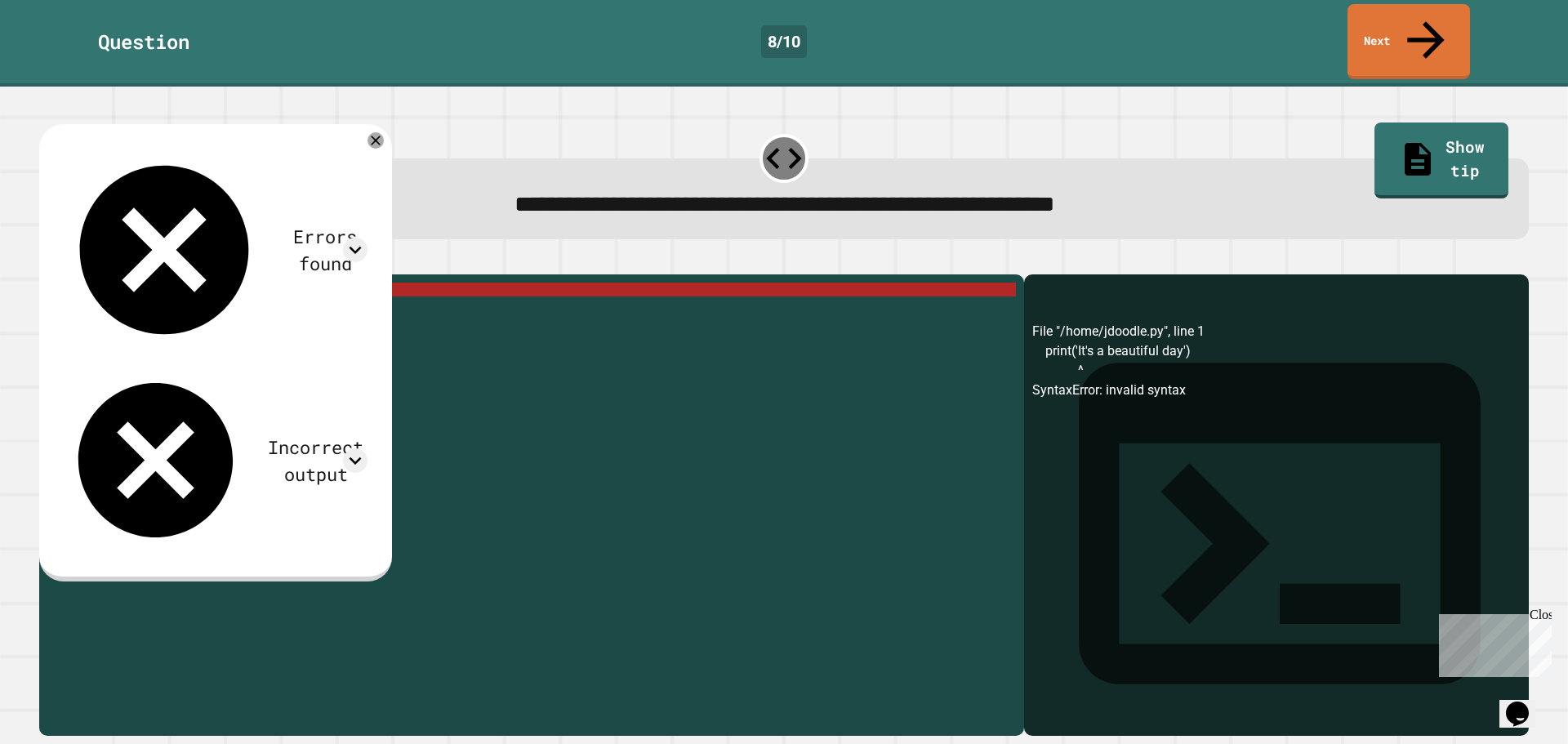
click at [133, 283] on div "print ( 'It' s a beautiful day ')" at bounding box center [544, 504] width 943 height 444
click at [137, 283] on div "print ( 'It' s a beautiful day ')" at bounding box center [544, 504] width 943 height 444
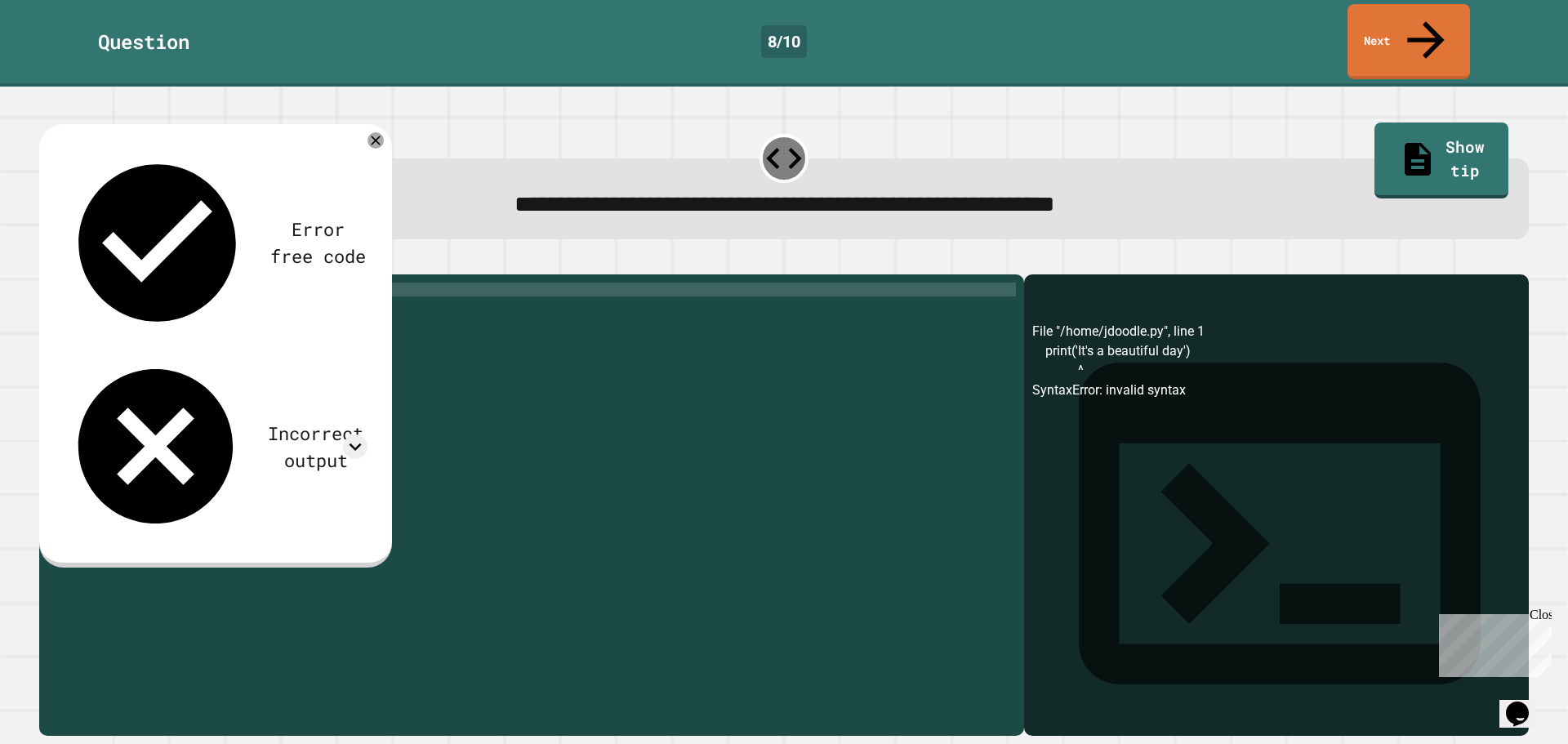
click at [47, 262] on icon "button" at bounding box center [47, 262] width 0 height 0
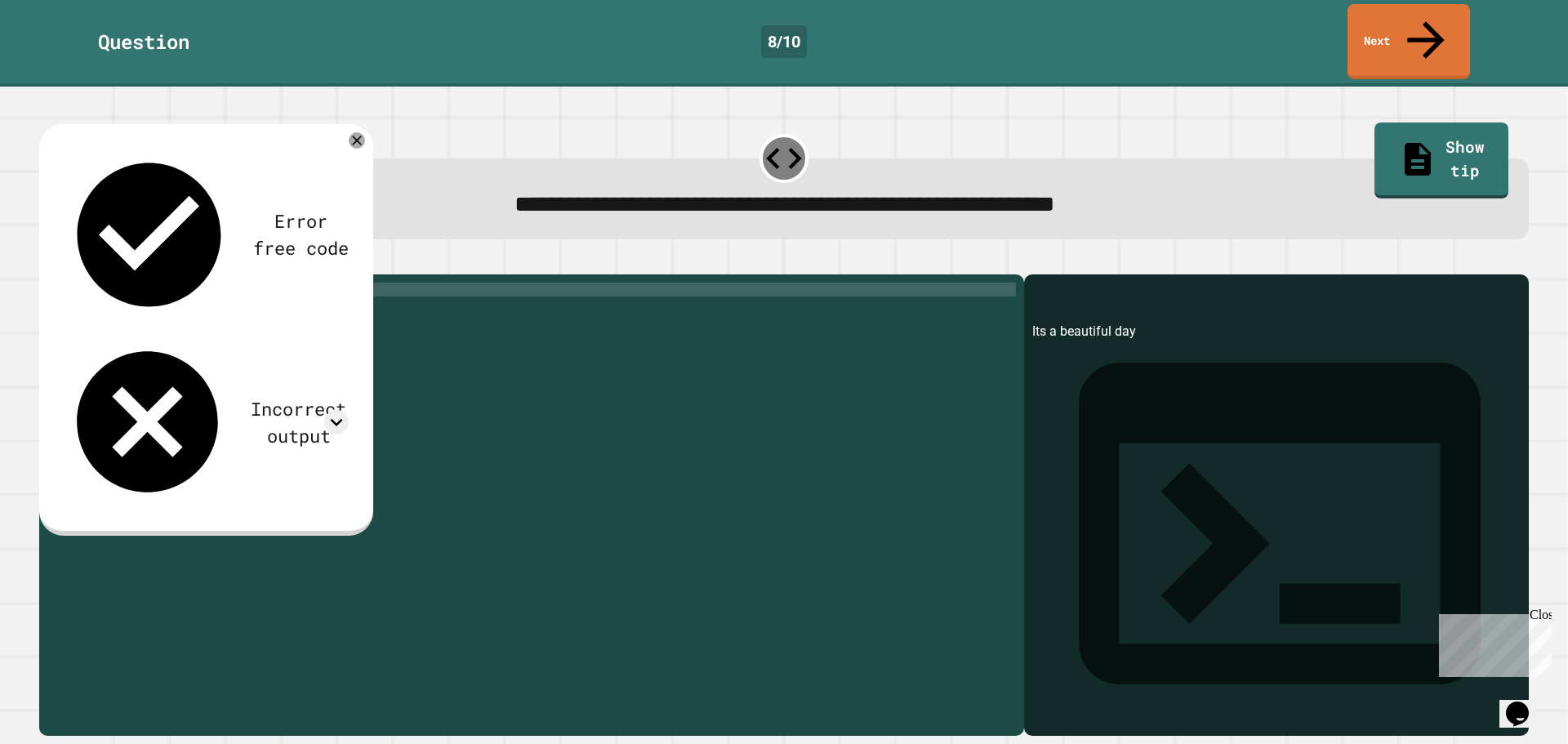
click at [120, 283] on div "print ( 'Its a beautiful day' )" at bounding box center [544, 504] width 943 height 444
click at [242, 283] on div "print ( "Its a beautiful day')" at bounding box center [544, 504] width 943 height 444
click at [243, 283] on div "print ( "Its a beautiful day')" at bounding box center [544, 504] width 943 height 444
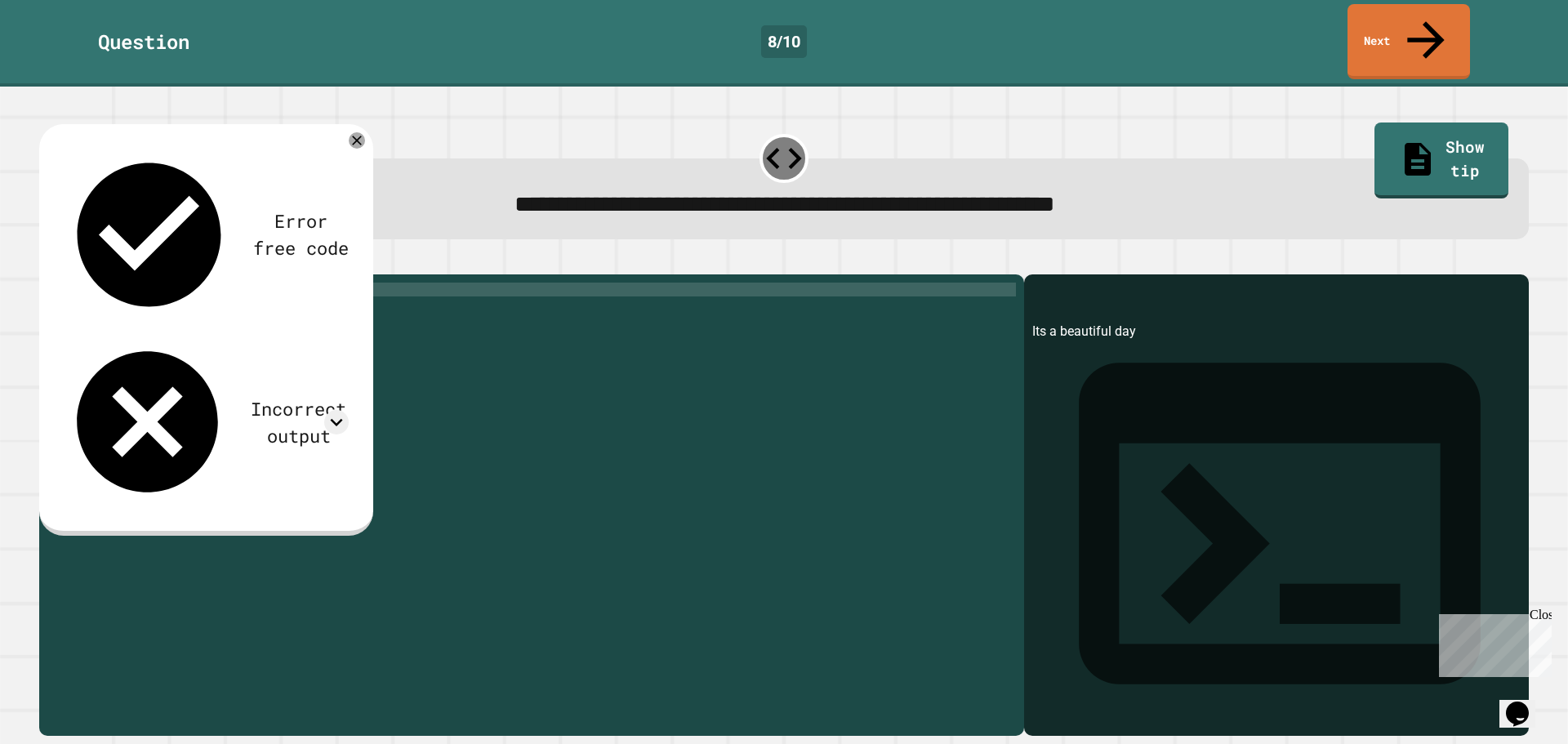
click at [131, 283] on div "print ( "Its a beautiful day" )" at bounding box center [544, 504] width 943 height 444
type textarea "**********"
click at [47, 262] on button "button" at bounding box center [47, 262] width 0 height 0
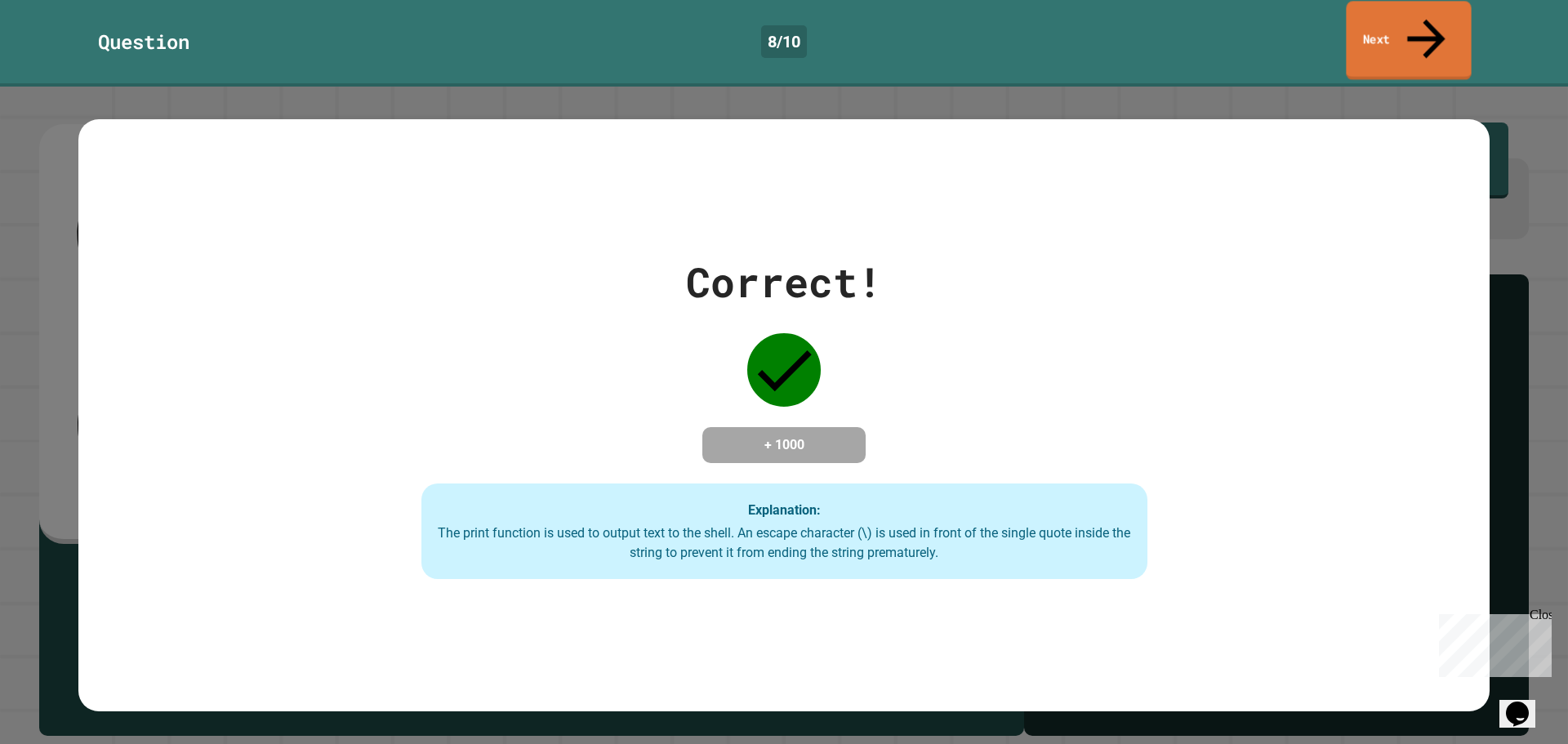
click at [1385, 27] on link "Next" at bounding box center [1408, 40] width 125 height 79
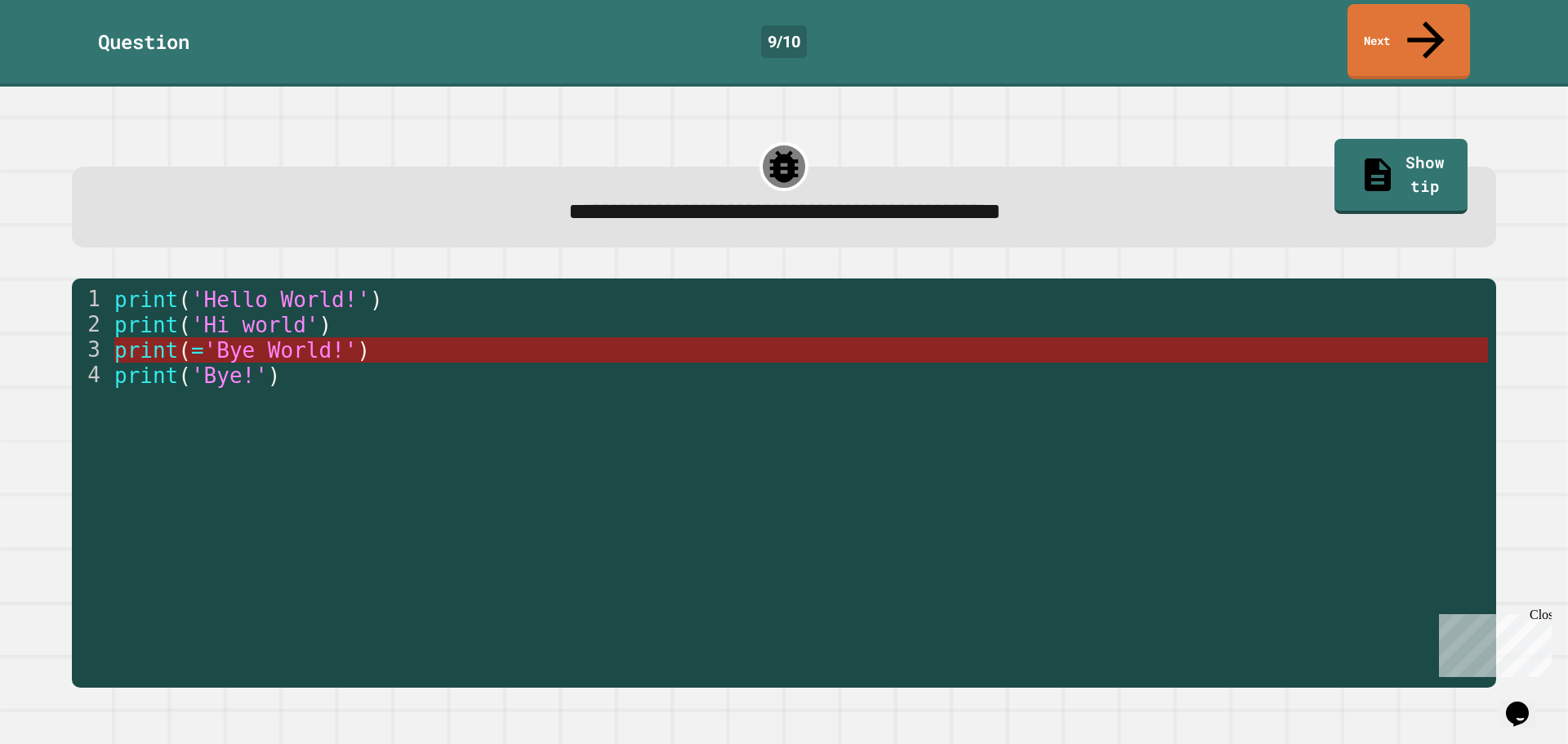
click at [258, 338] on span "'Bye World!'" at bounding box center [280, 350] width 153 height 25
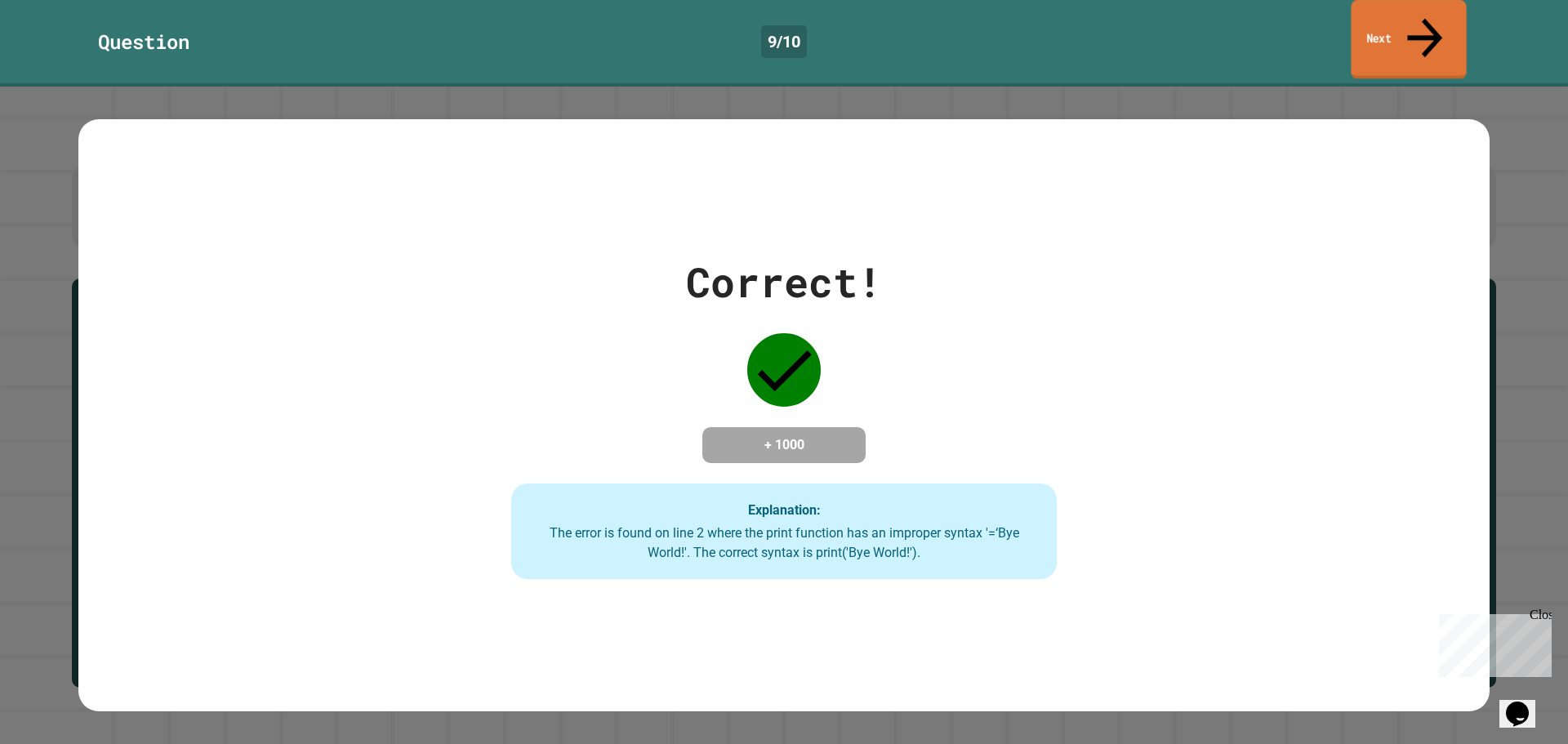
click at [1386, 35] on link "Next" at bounding box center [1408, 39] width 115 height 79
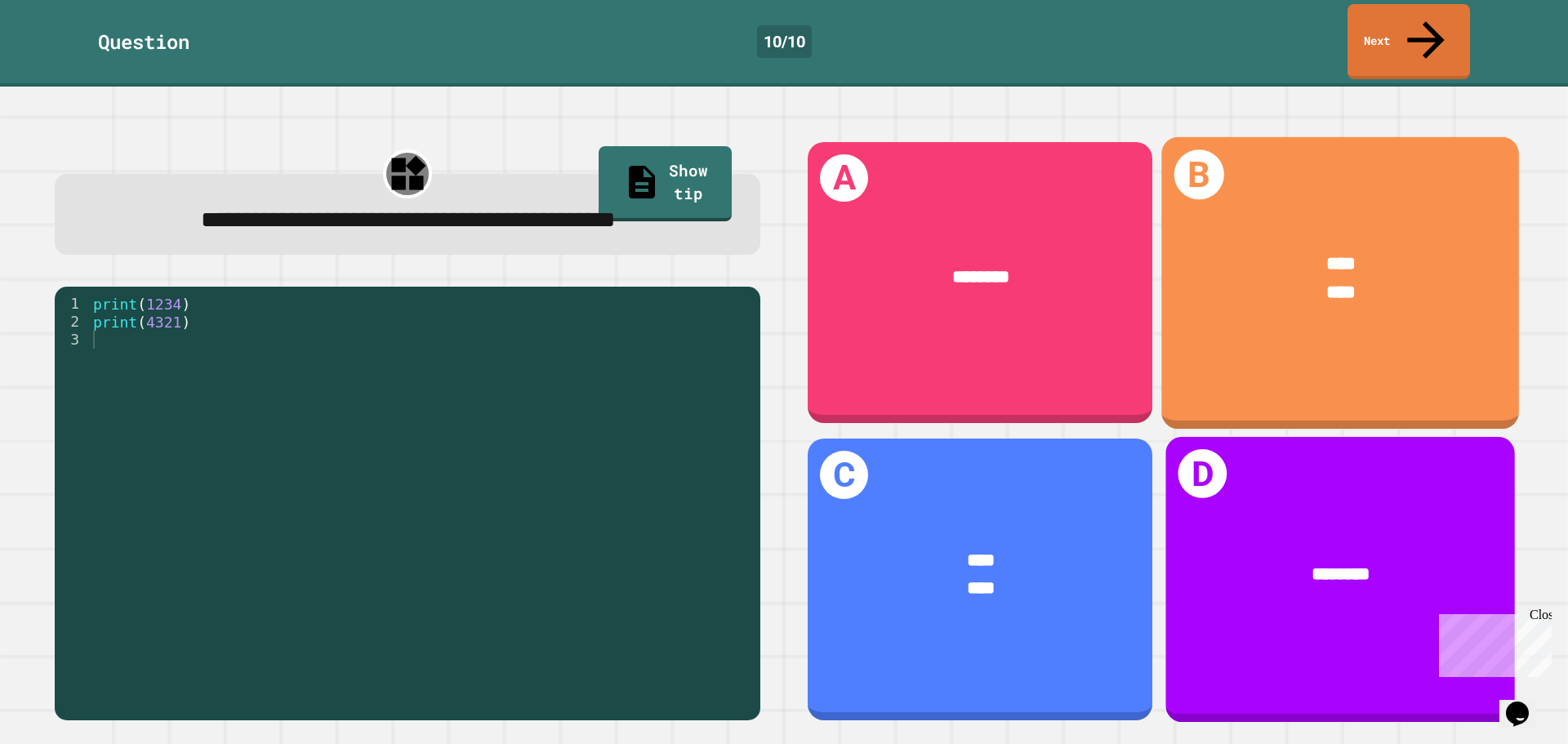
click at [1222, 330] on div "B **** ****" at bounding box center [1341, 282] width 358 height 292
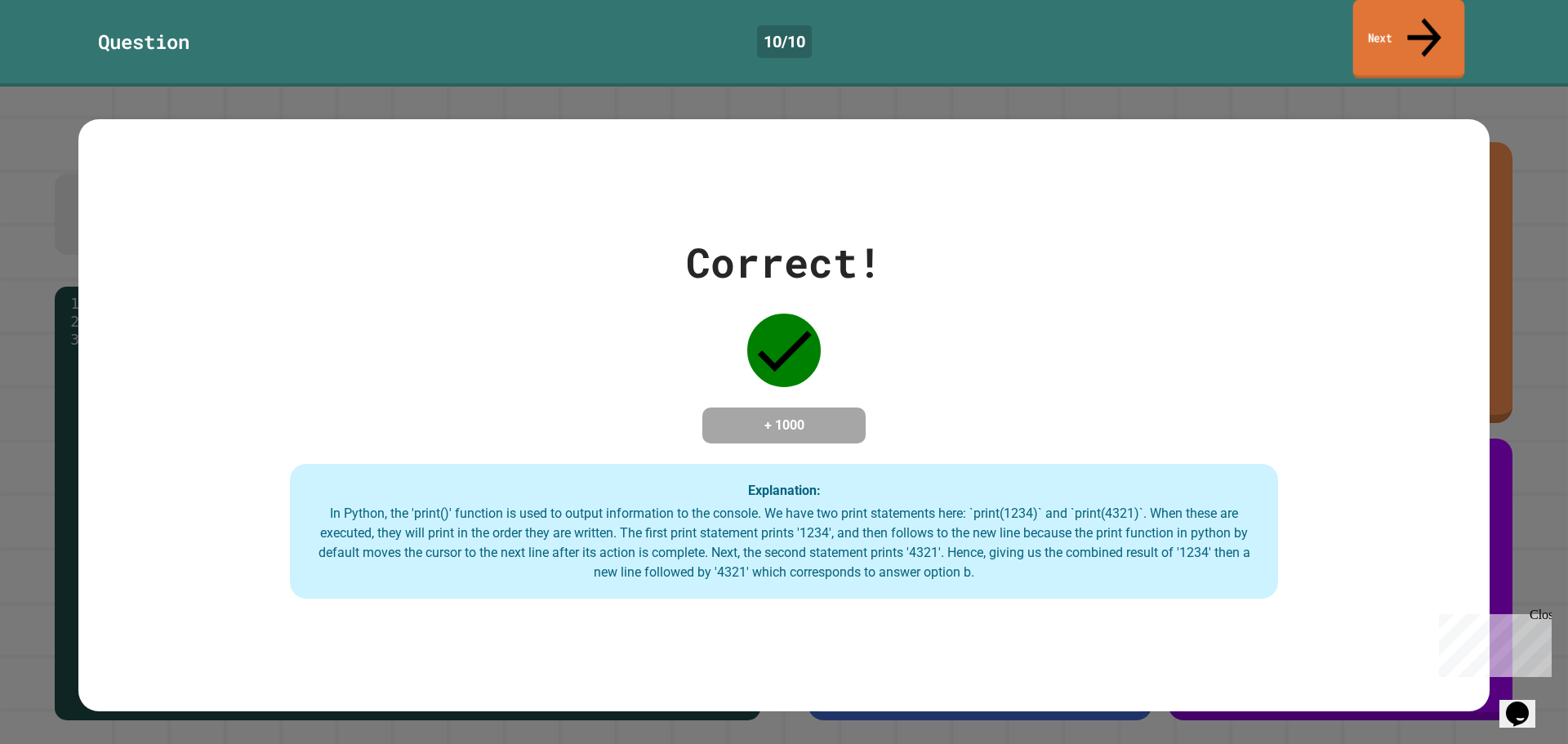
click at [1363, 22] on link "Next" at bounding box center [1408, 39] width 112 height 79
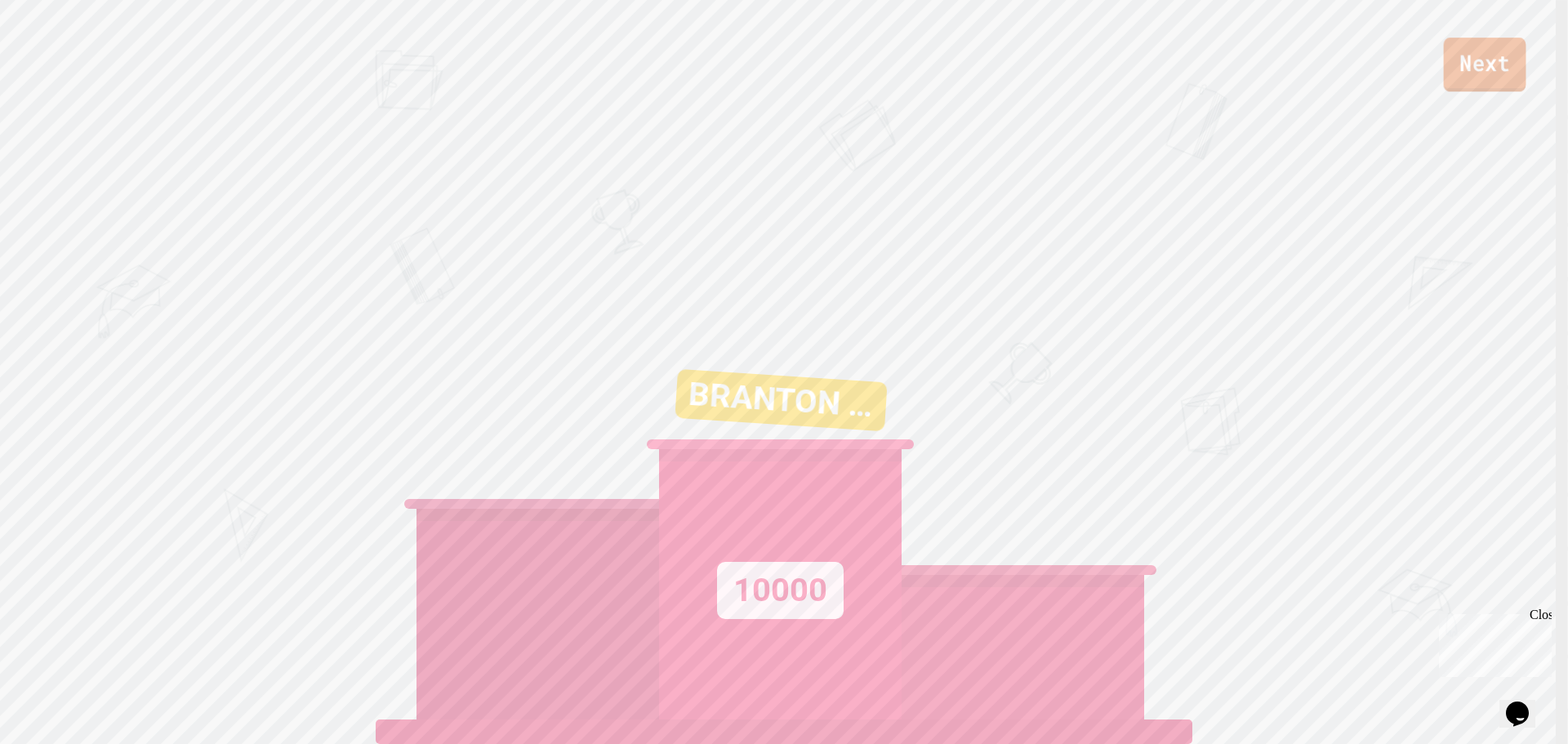
click at [1464, 68] on link "Next" at bounding box center [1484, 64] width 83 height 54
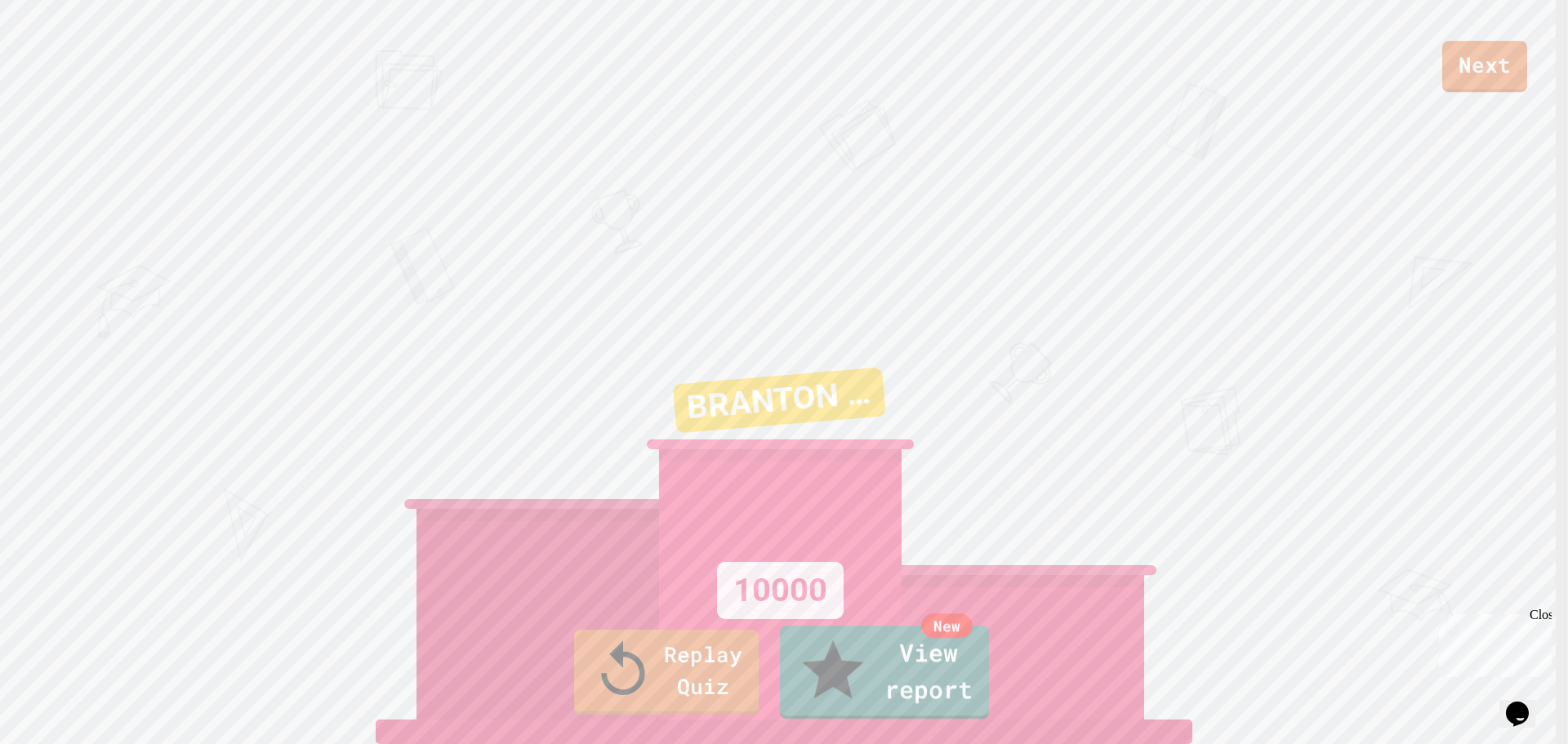
click at [886, 660] on div "Replay Quiz New View report" at bounding box center [784, 671] width 1568 height 103
click at [917, 681] on link "New View report" at bounding box center [884, 671] width 211 height 98
